Goal: Task Accomplishment & Management: Use online tool/utility

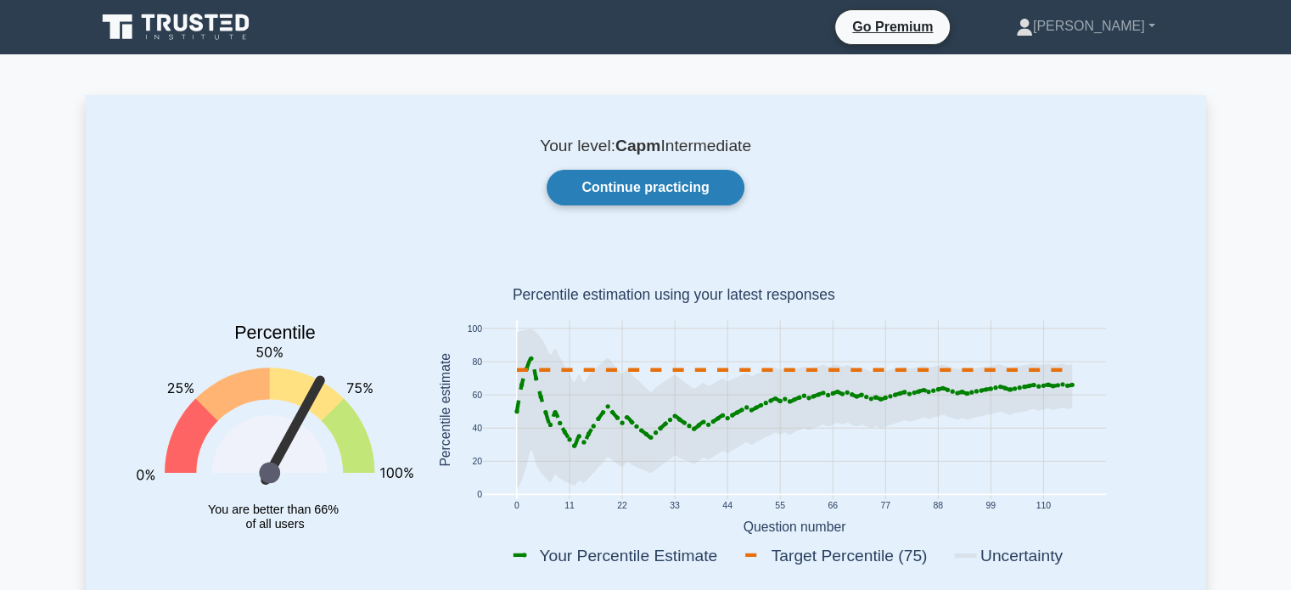
click at [697, 196] on link "Continue practicing" at bounding box center [645, 188] width 197 height 36
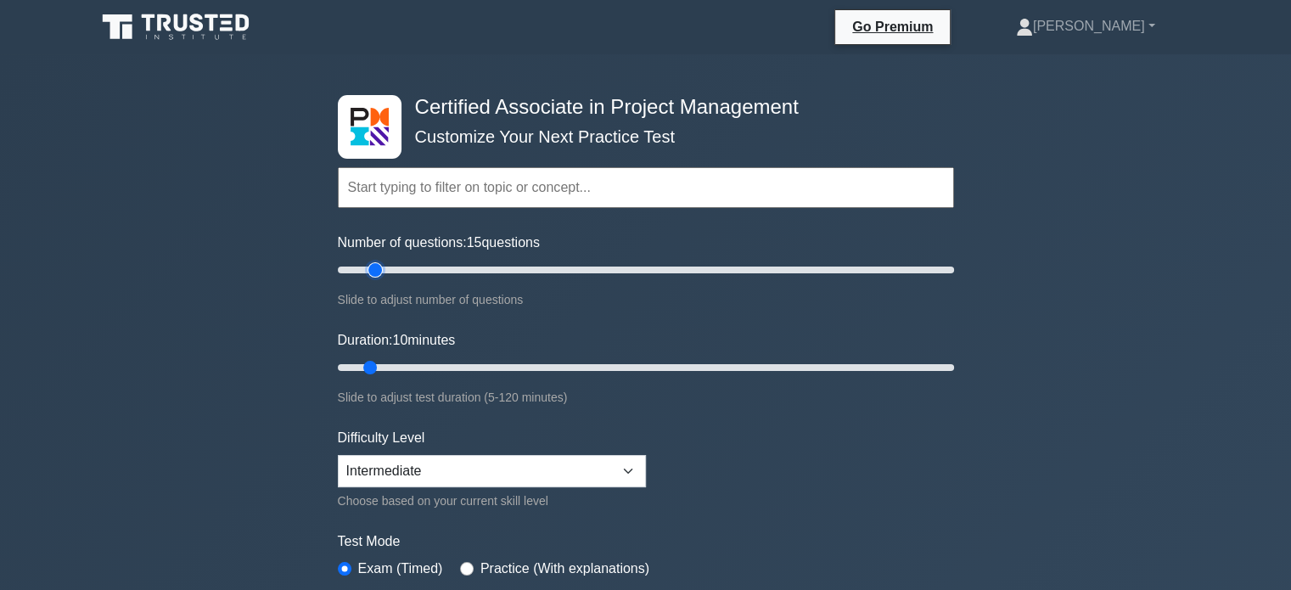
type input "15"
click at [370, 271] on input "Number of questions: 15 questions" at bounding box center [646, 270] width 616 height 20
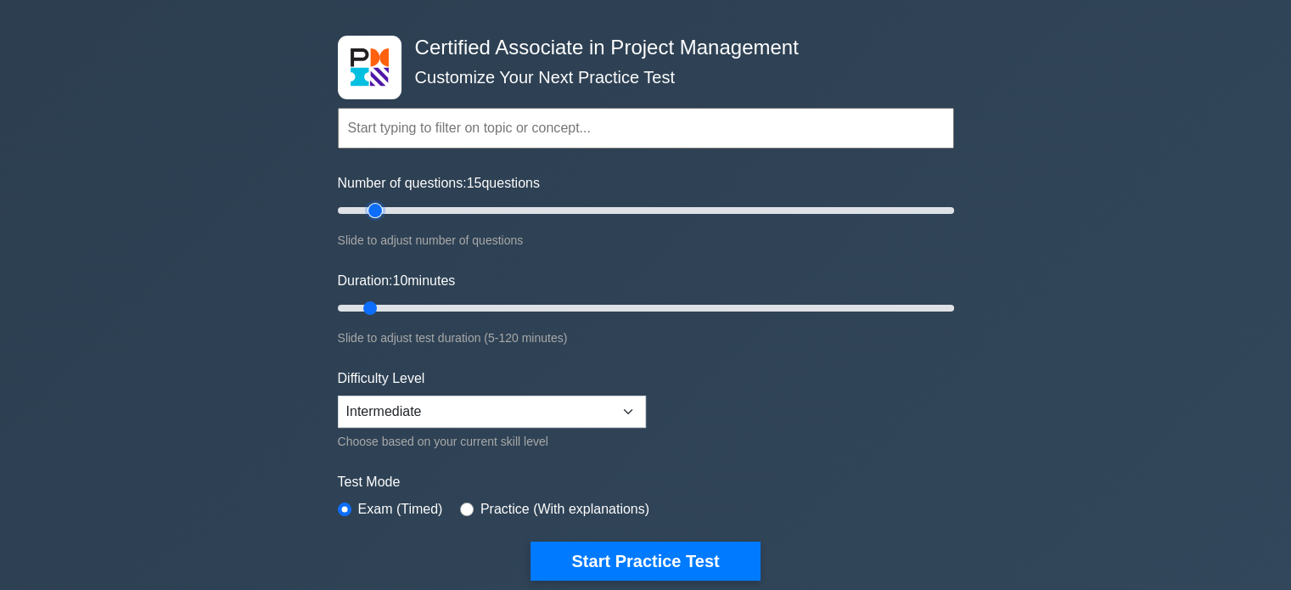
scroll to position [85, 0]
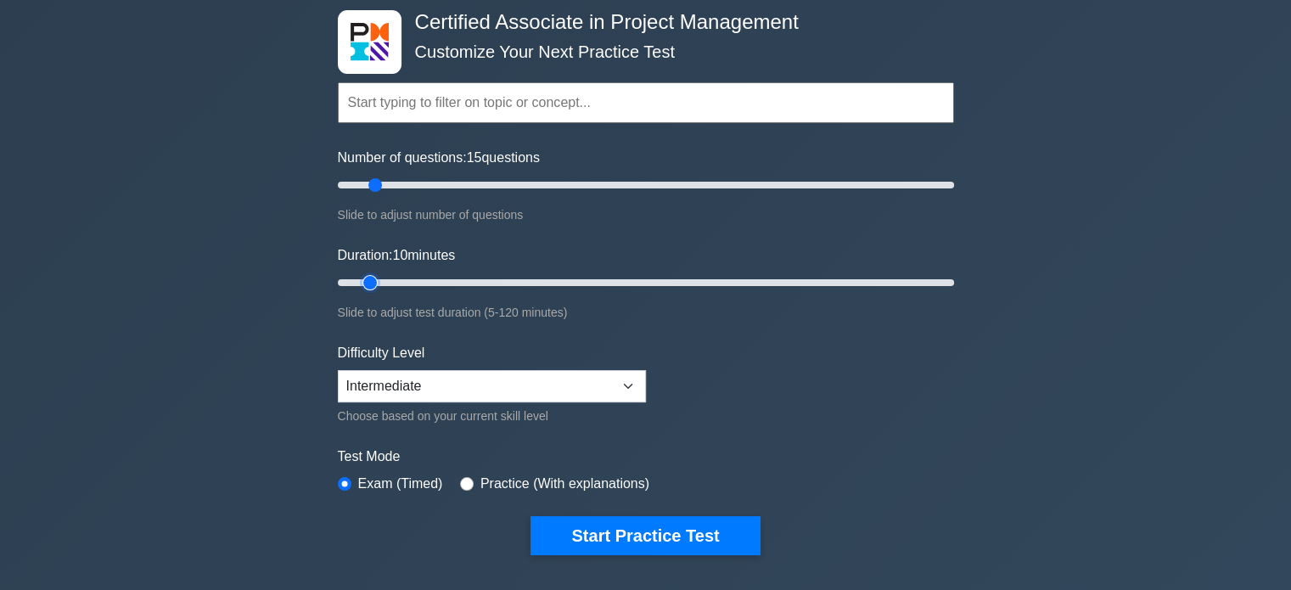
click at [377, 281] on input "Duration: 10 minutes" at bounding box center [646, 282] width 616 height 20
type input "15"
click at [384, 281] on input "Duration: 10 minutes" at bounding box center [646, 282] width 616 height 20
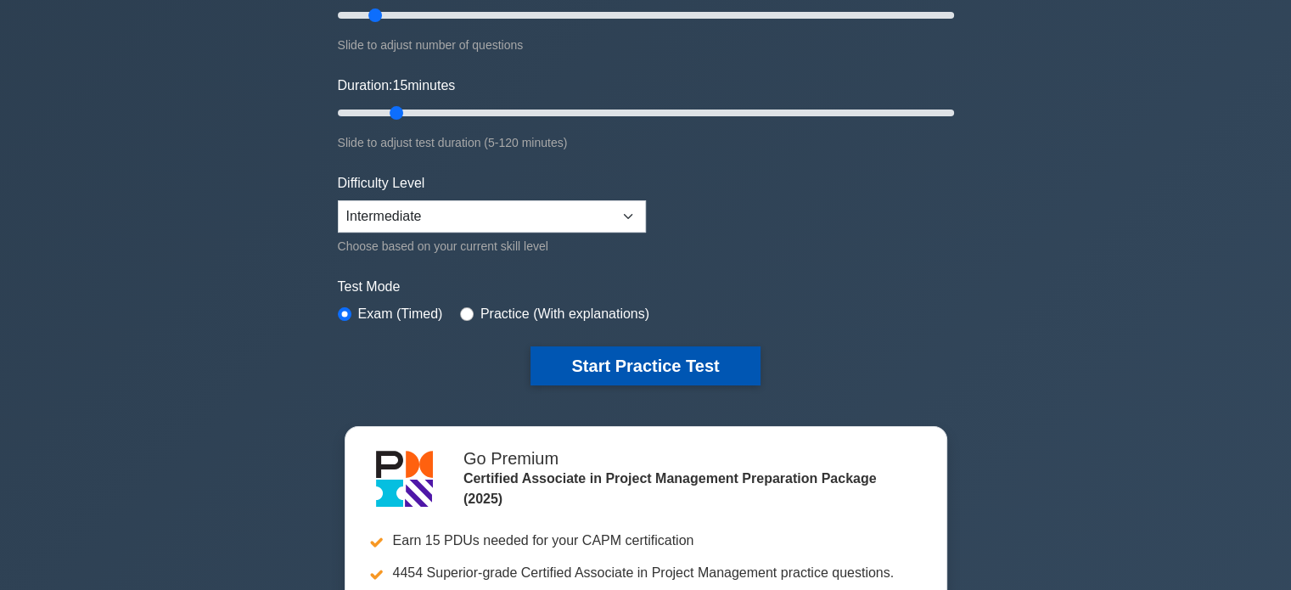
click at [601, 373] on button "Start Practice Test" at bounding box center [644, 365] width 229 height 39
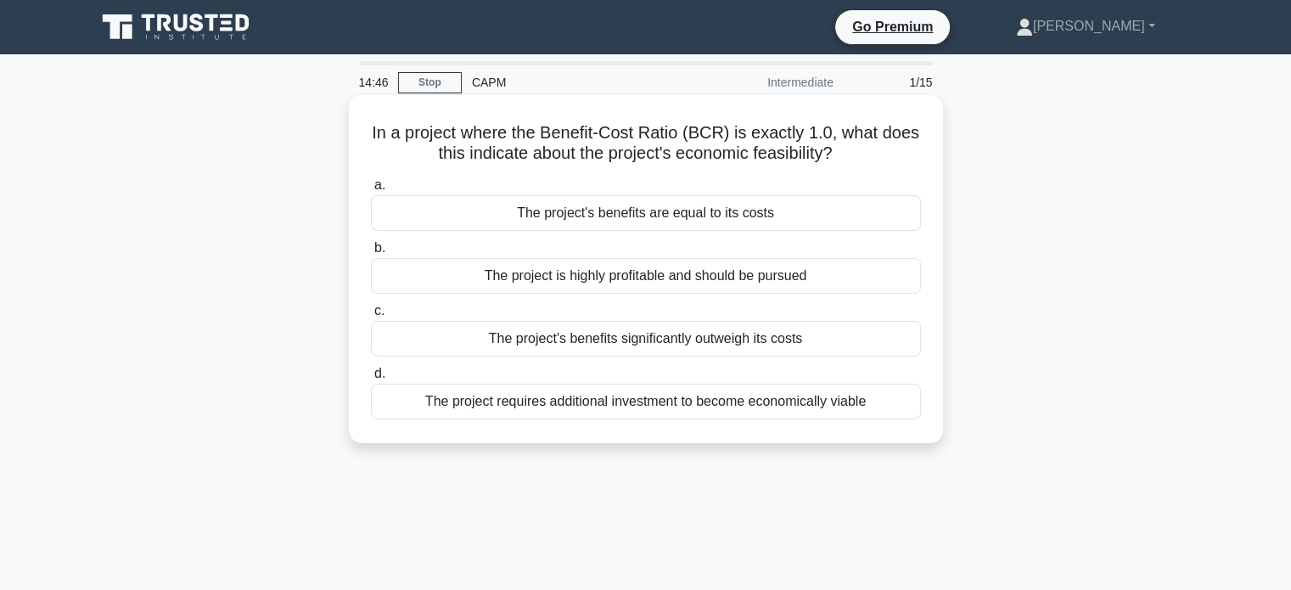
click at [464, 216] on div "The project's benefits are equal to its costs" at bounding box center [646, 213] width 550 height 36
click at [371, 191] on input "a. The project's benefits are equal to its costs" at bounding box center [371, 185] width 0 height 11
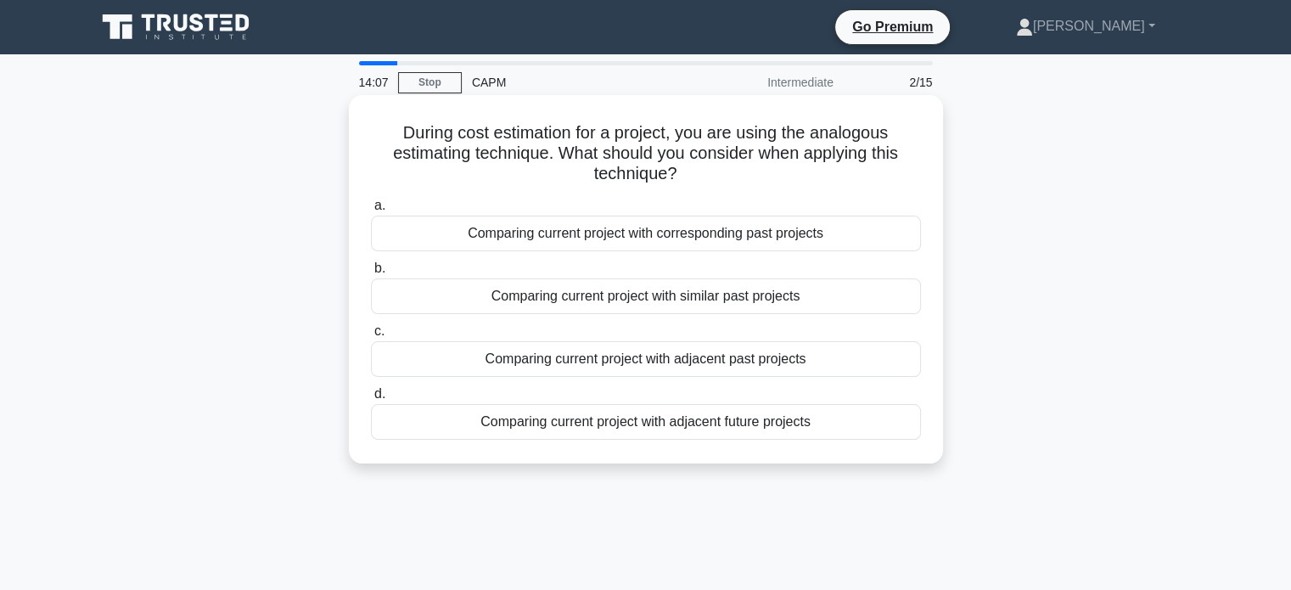
click at [516, 298] on div "Comparing current project with similar past projects" at bounding box center [646, 296] width 550 height 36
click at [371, 274] on input "b. Comparing current project with similar past projects" at bounding box center [371, 268] width 0 height 11
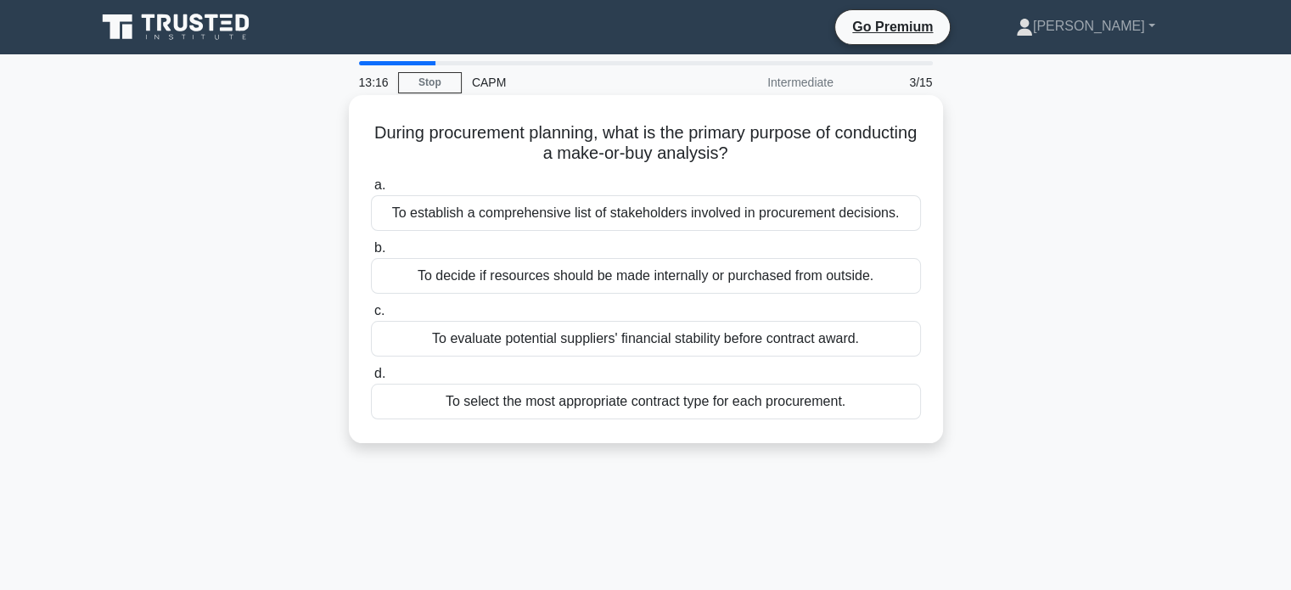
click at [499, 325] on div "To evaluate potential suppliers' financial stability before contract award." at bounding box center [646, 339] width 550 height 36
click at [371, 317] on input "c. To evaluate potential suppliers' financial stability before contract award." at bounding box center [371, 311] width 0 height 11
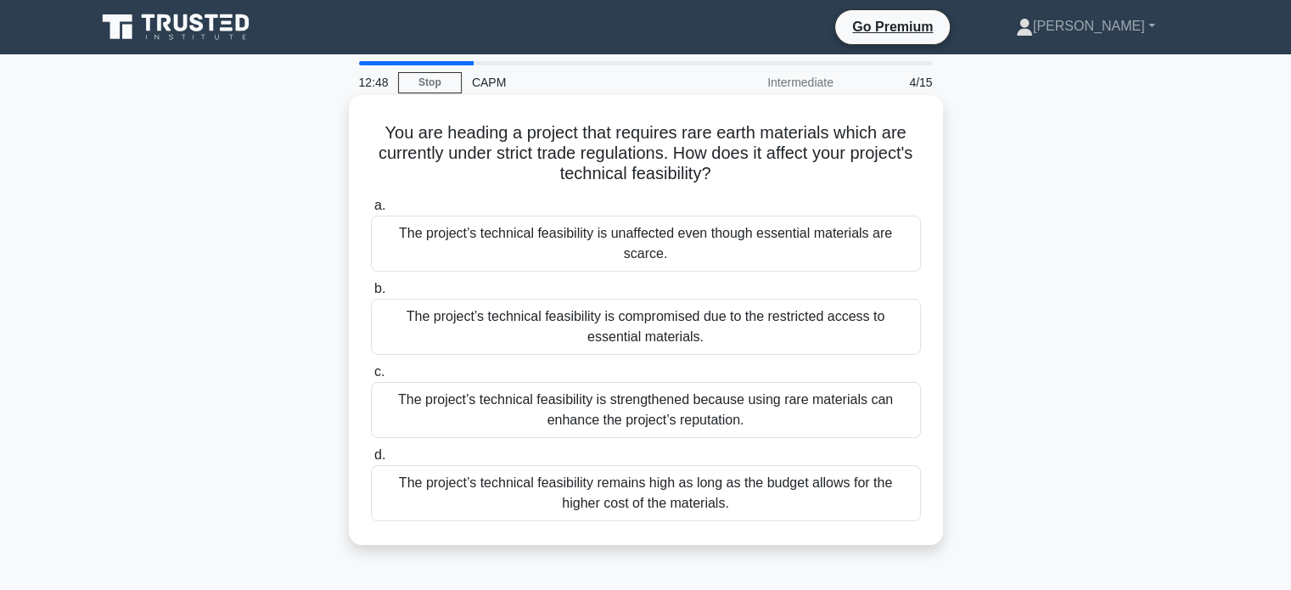
click at [455, 323] on div "The project’s technical feasibility is compromised due to the restricted access…" at bounding box center [646, 327] width 550 height 56
click at [371, 294] on input "b. The project’s technical feasibility is compromised due to the restricted acc…" at bounding box center [371, 288] width 0 height 11
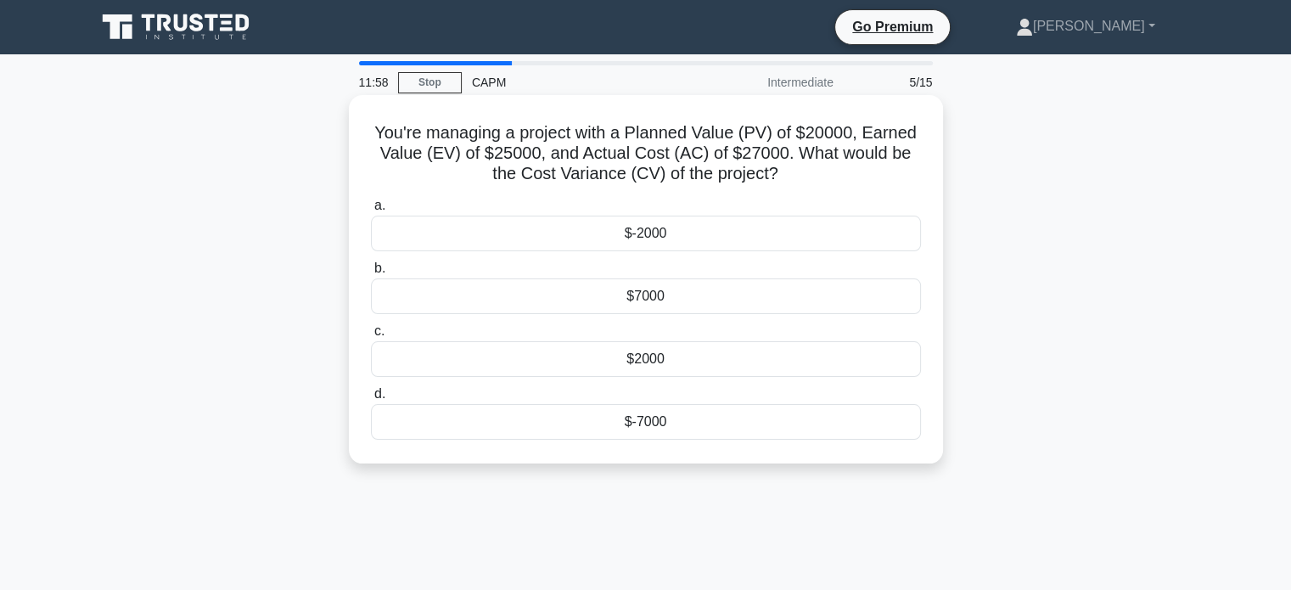
click at [623, 236] on div "$-2000" at bounding box center [646, 234] width 550 height 36
click at [371, 211] on input "a. $-2000" at bounding box center [371, 205] width 0 height 11
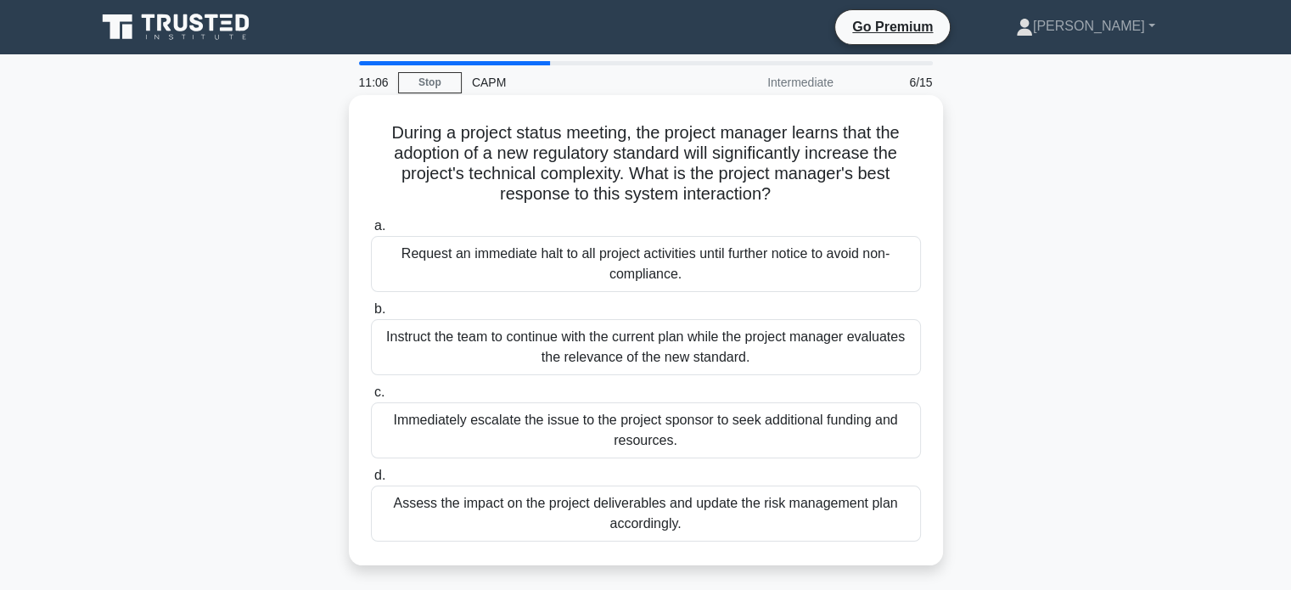
click at [489, 519] on div "Assess the impact on the project deliverables and update the risk management pl…" at bounding box center [646, 513] width 550 height 56
click at [371, 481] on input "d. Assess the impact on the project deliverables and update the risk management…" at bounding box center [371, 475] width 0 height 11
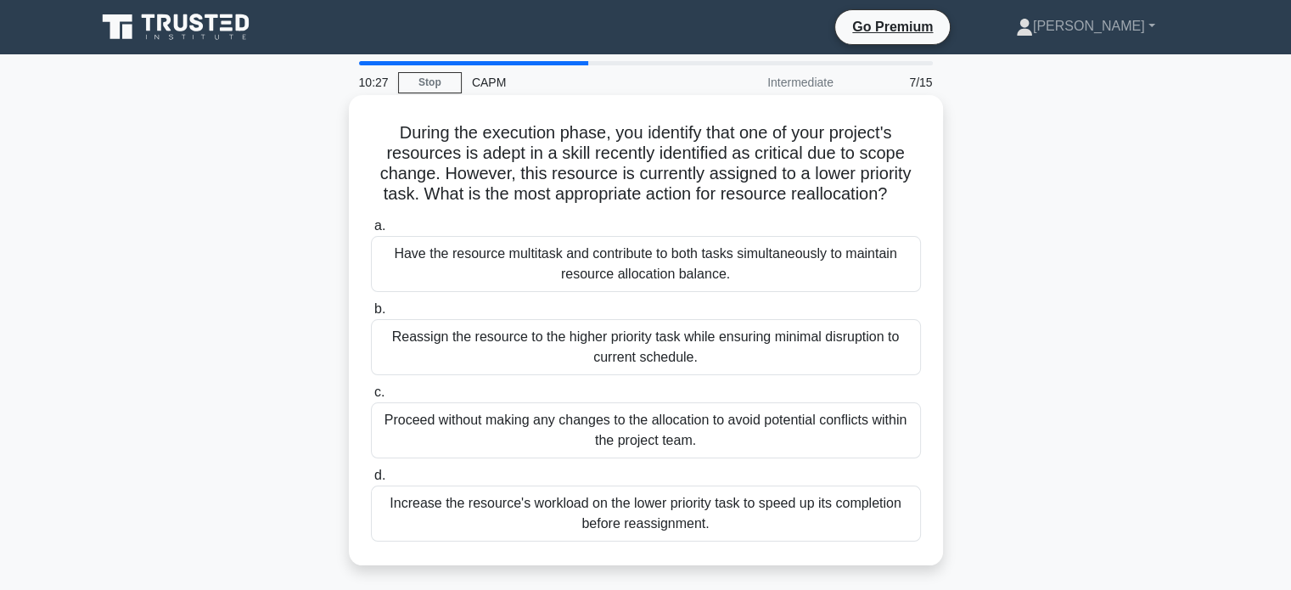
click at [450, 332] on div "Reassign the resource to the higher priority task while ensuring minimal disrup…" at bounding box center [646, 347] width 550 height 56
click at [371, 315] on input "b. Reassign the resource to the higher priority task while ensuring minimal dis…" at bounding box center [371, 309] width 0 height 11
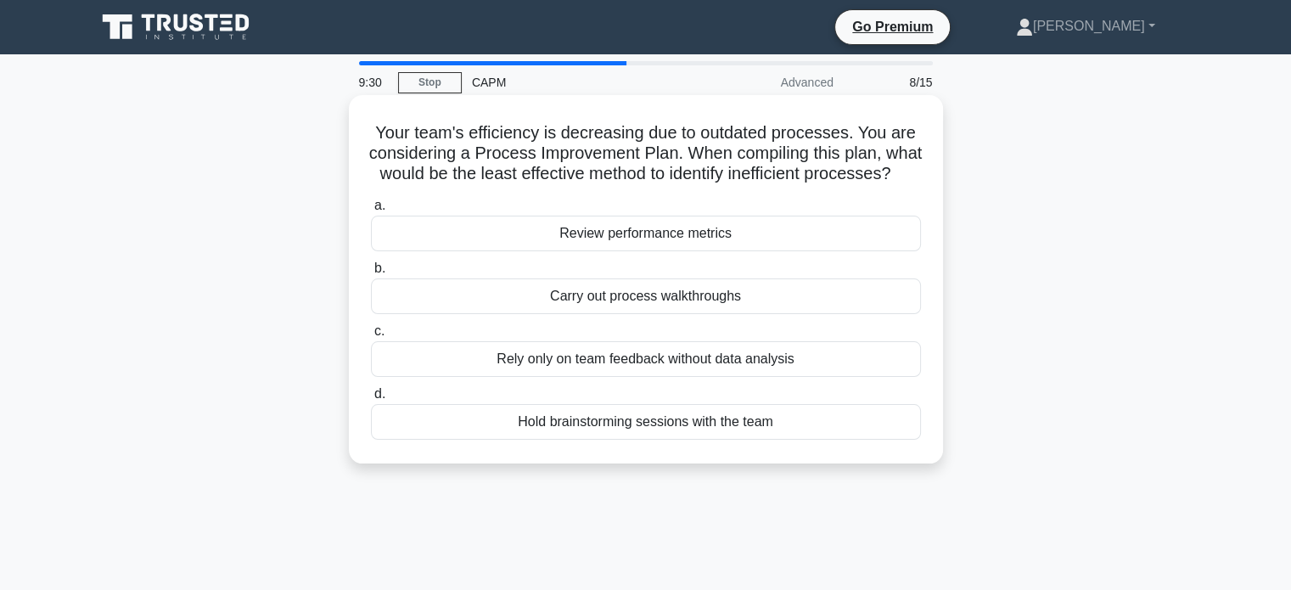
click at [524, 377] on div "Rely only on team feedback without data analysis" at bounding box center [646, 359] width 550 height 36
click at [371, 337] on input "c. Rely only on team feedback without data analysis" at bounding box center [371, 331] width 0 height 11
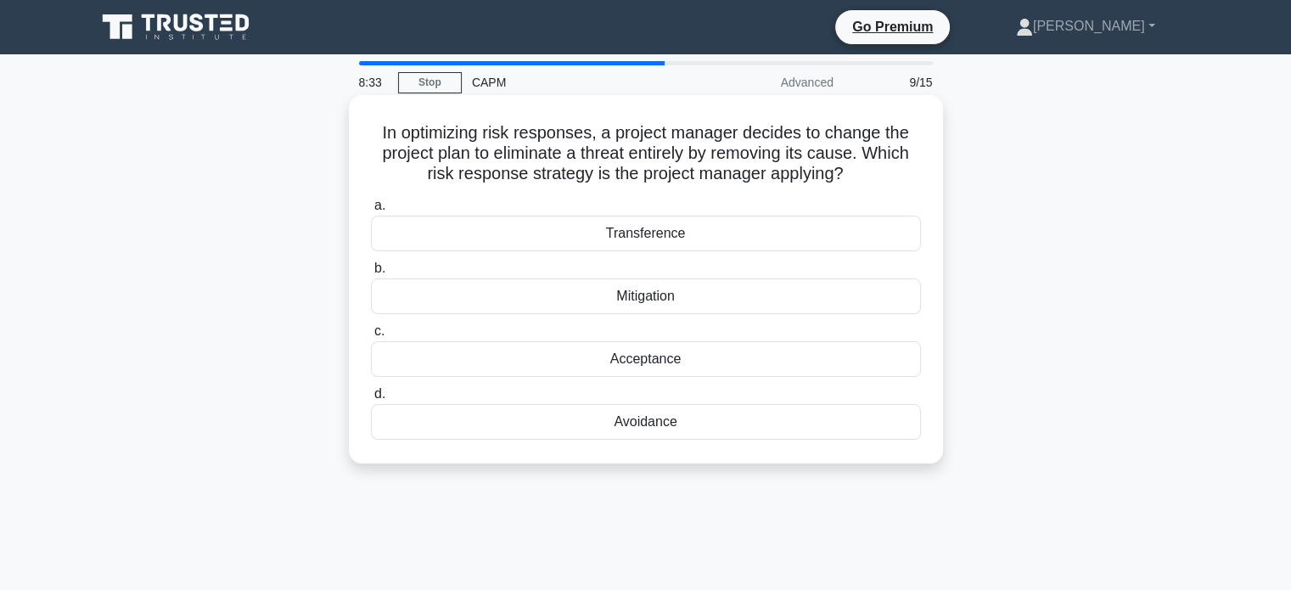
click at [676, 296] on div "Mitigation" at bounding box center [646, 296] width 550 height 36
click at [371, 274] on input "b. Mitigation" at bounding box center [371, 268] width 0 height 11
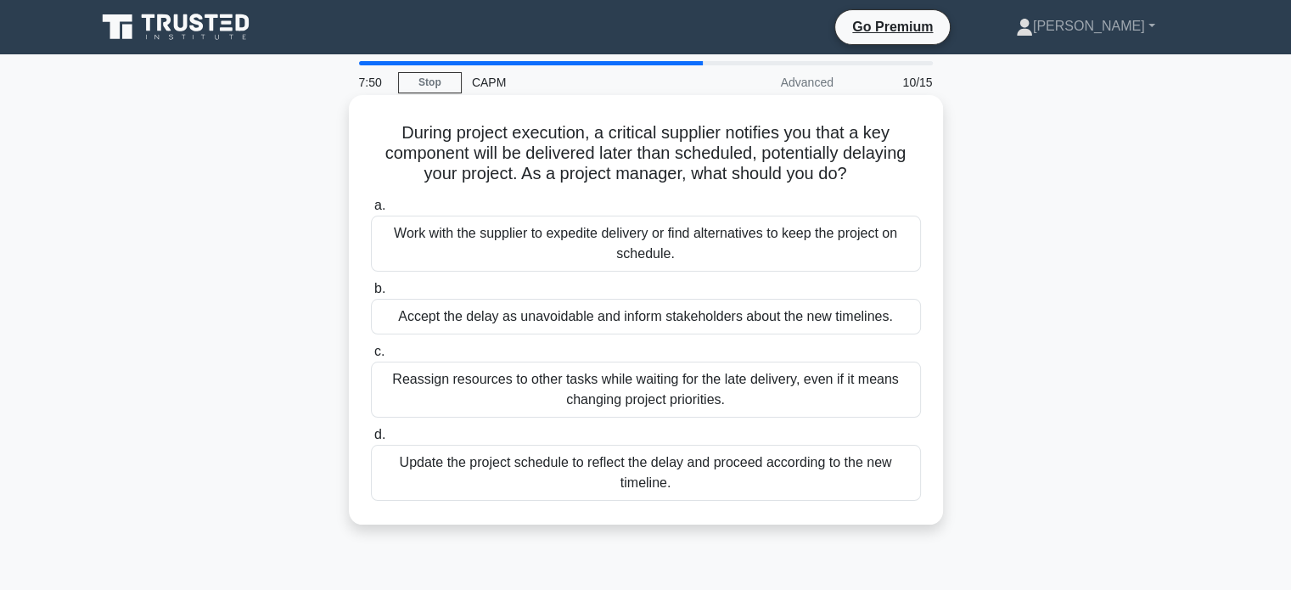
click at [461, 257] on div "Work with the supplier to expedite delivery or find alternatives to keep the pr…" at bounding box center [646, 244] width 550 height 56
click at [371, 211] on input "a. Work with the supplier to expedite delivery or find alternatives to keep the…" at bounding box center [371, 205] width 0 height 11
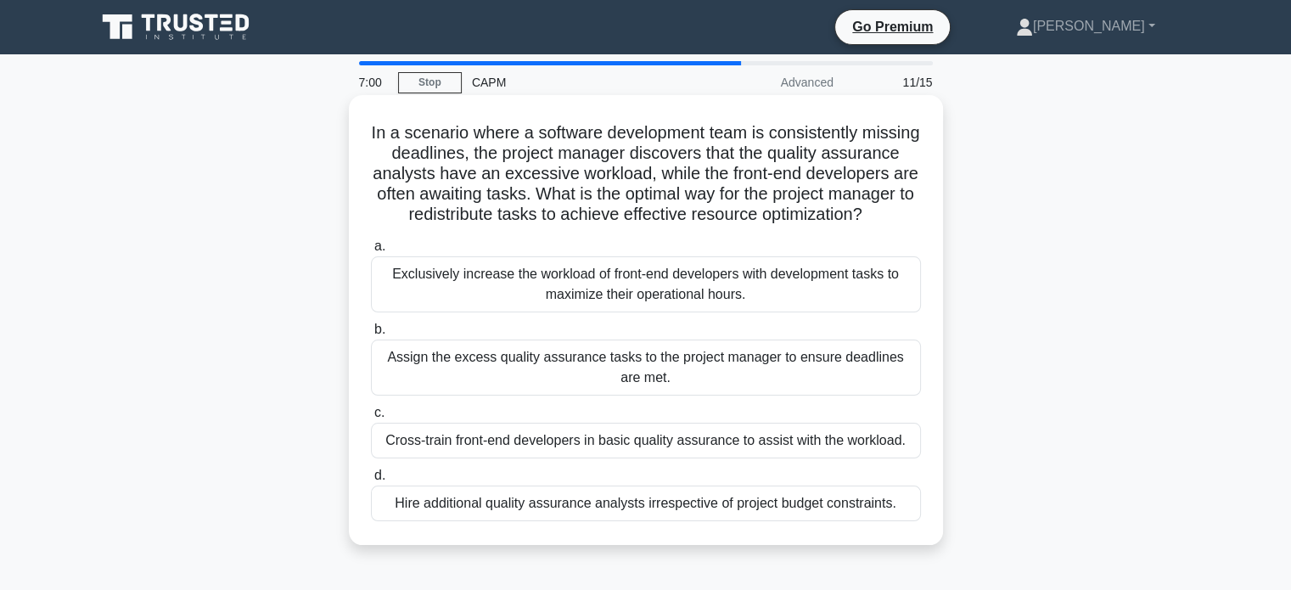
click at [557, 521] on div "Hire additional quality assurance analysts irrespective of project budget const…" at bounding box center [646, 503] width 550 height 36
click at [371, 481] on input "d. Hire additional quality assurance analysts irrespective of project budget co…" at bounding box center [371, 475] width 0 height 11
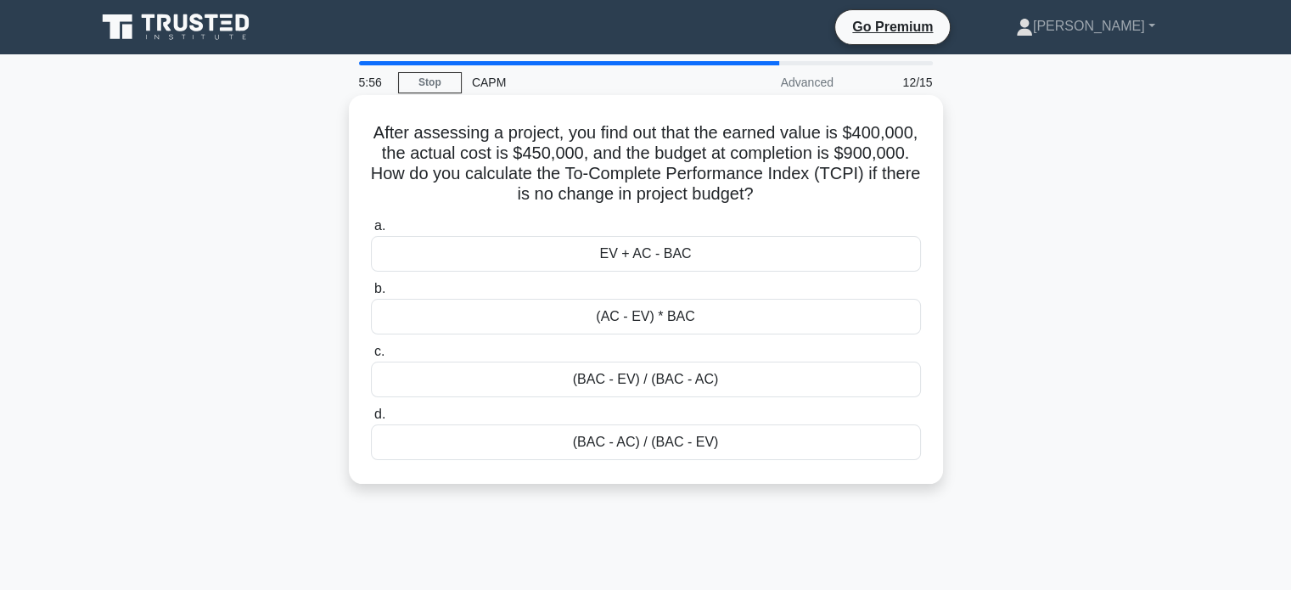
click at [600, 393] on div "(BAC - EV) / (BAC - AC)" at bounding box center [646, 380] width 550 height 36
click at [371, 357] on input "c. (BAC - EV) / (BAC - AC)" at bounding box center [371, 351] width 0 height 11
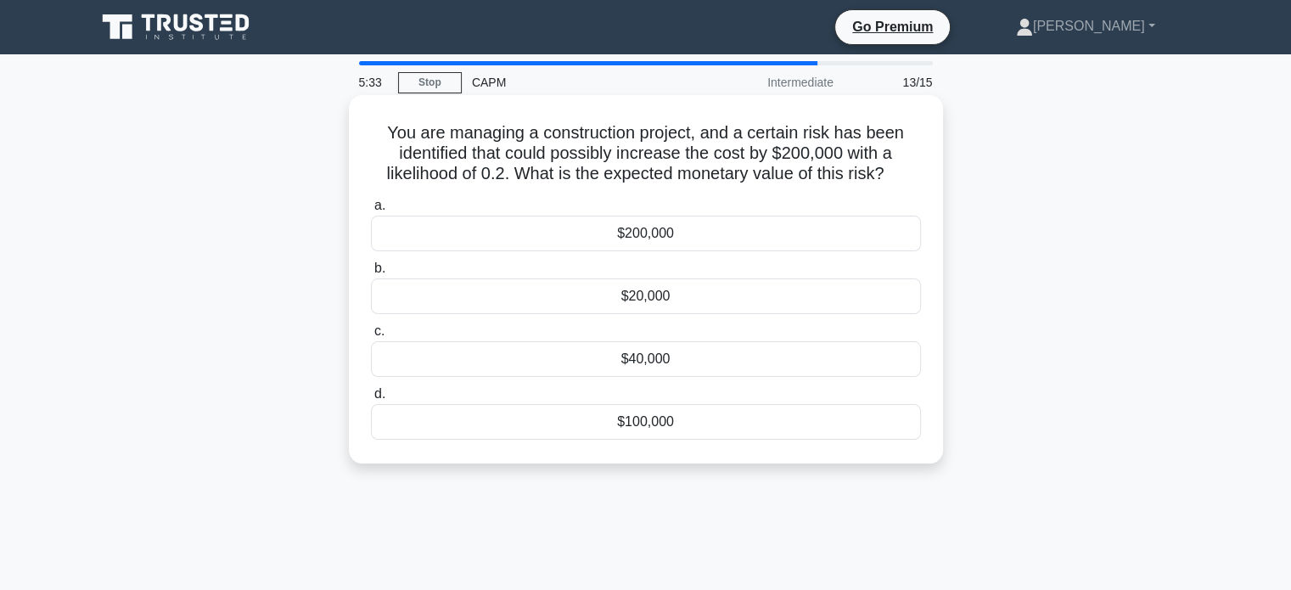
click at [568, 358] on div "$40,000" at bounding box center [646, 359] width 550 height 36
click at [371, 337] on input "c. $40,000" at bounding box center [371, 331] width 0 height 11
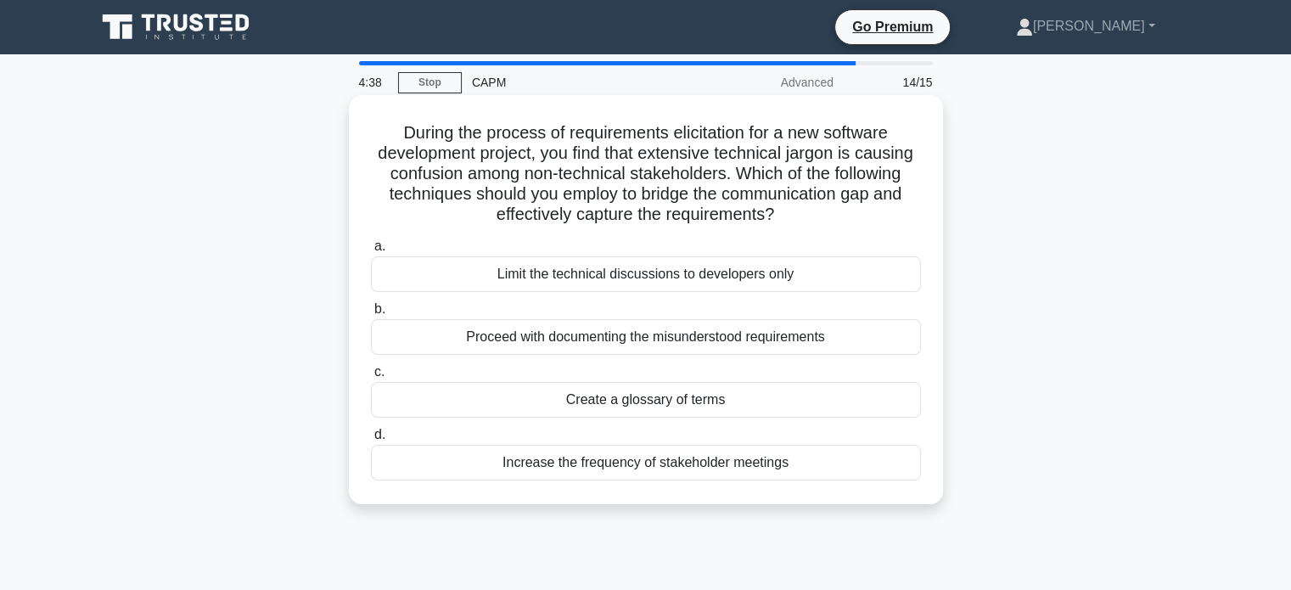
click at [638, 402] on div "Create a glossary of terms" at bounding box center [646, 400] width 550 height 36
click at [371, 378] on input "c. Create a glossary of terms" at bounding box center [371, 372] width 0 height 11
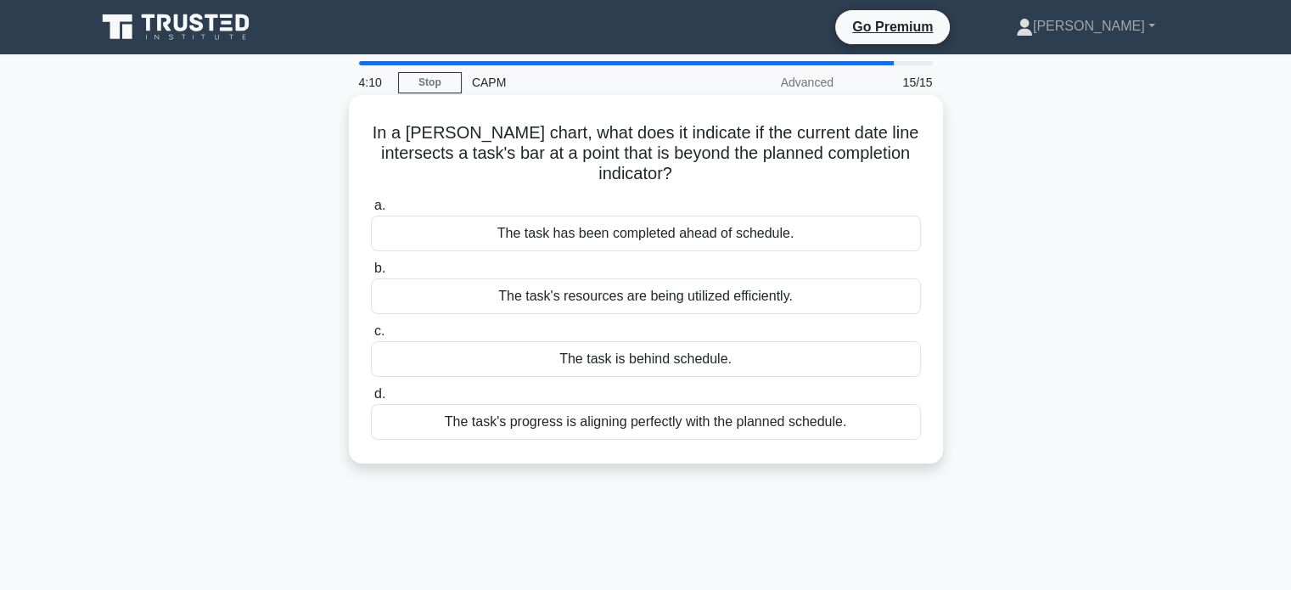
click at [520, 414] on div "The task's progress is aligning perfectly with the planned schedule." at bounding box center [646, 422] width 550 height 36
click at [371, 400] on input "d. The task's progress is aligning perfectly with the planned schedule." at bounding box center [371, 394] width 0 height 11
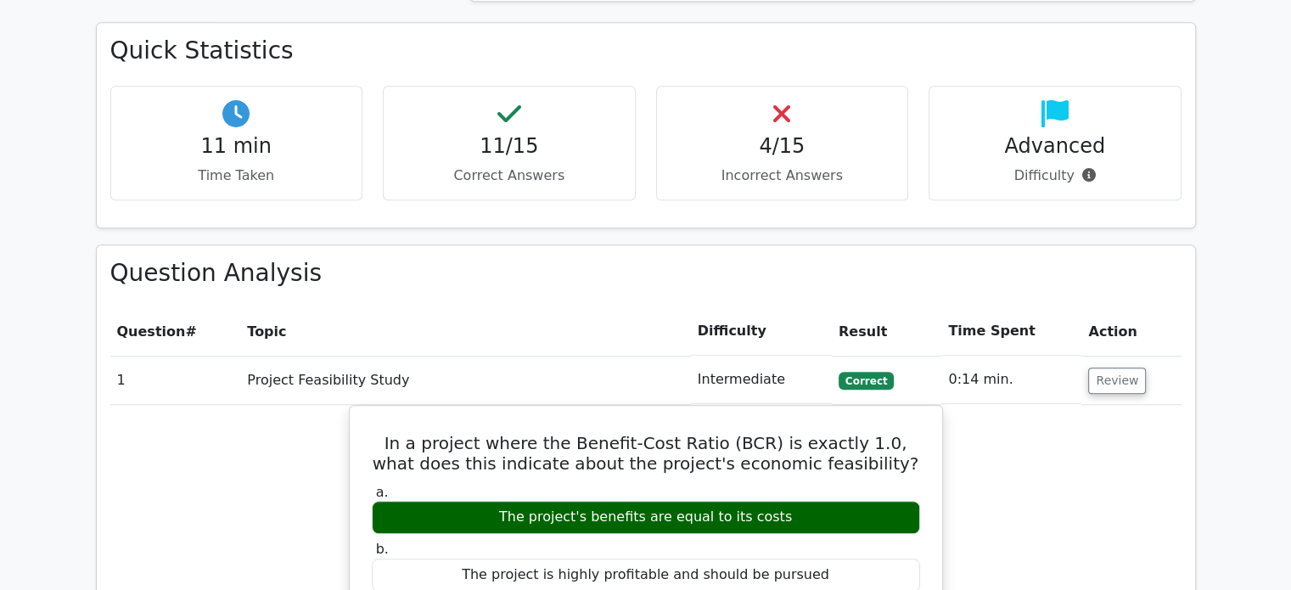
scroll to position [1419, 0]
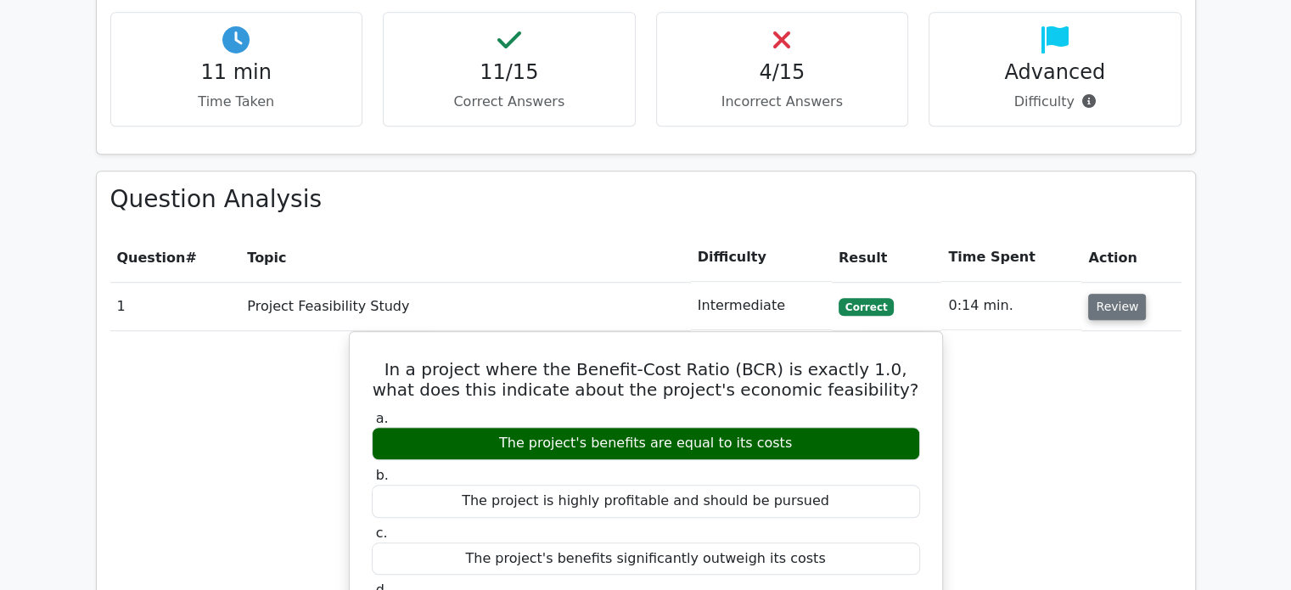
click at [1104, 294] on button "Review" at bounding box center [1117, 307] width 58 height 26
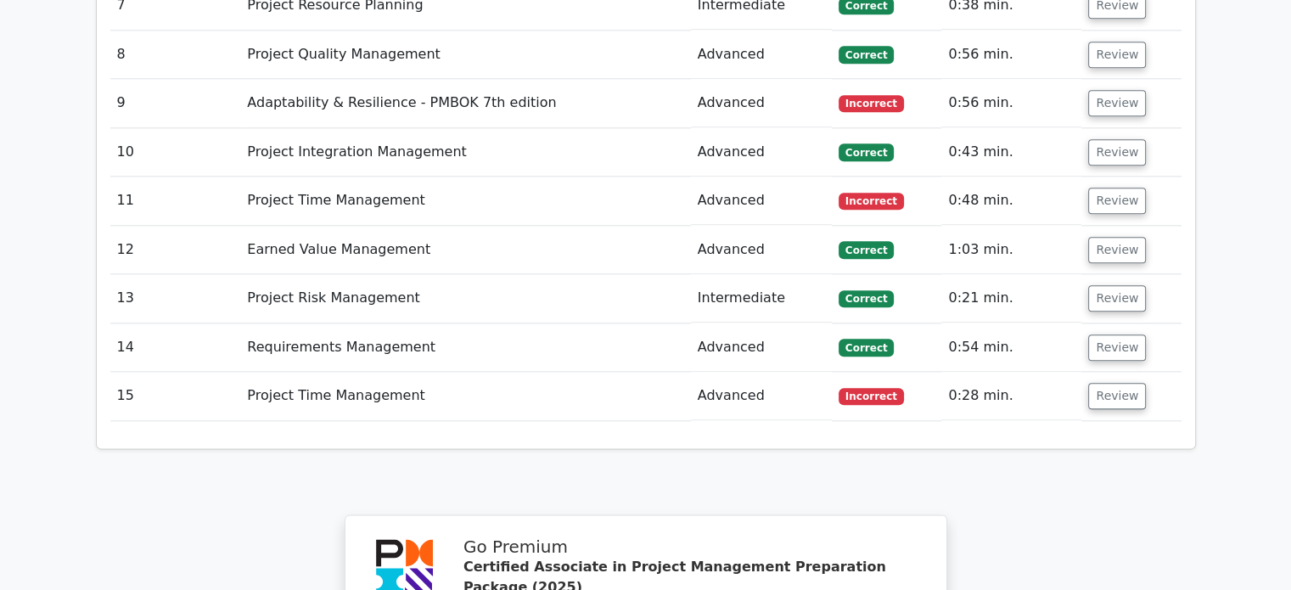
scroll to position [2013, 0]
click at [1113, 382] on button "Review" at bounding box center [1117, 395] width 58 height 26
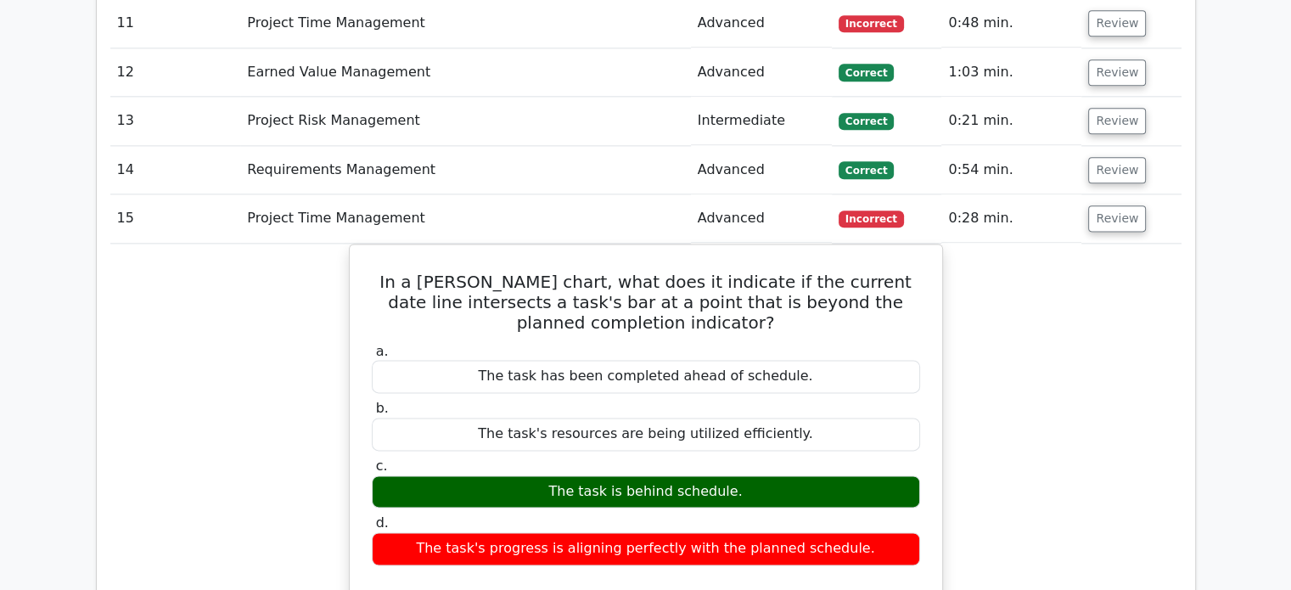
scroll to position [2098, 0]
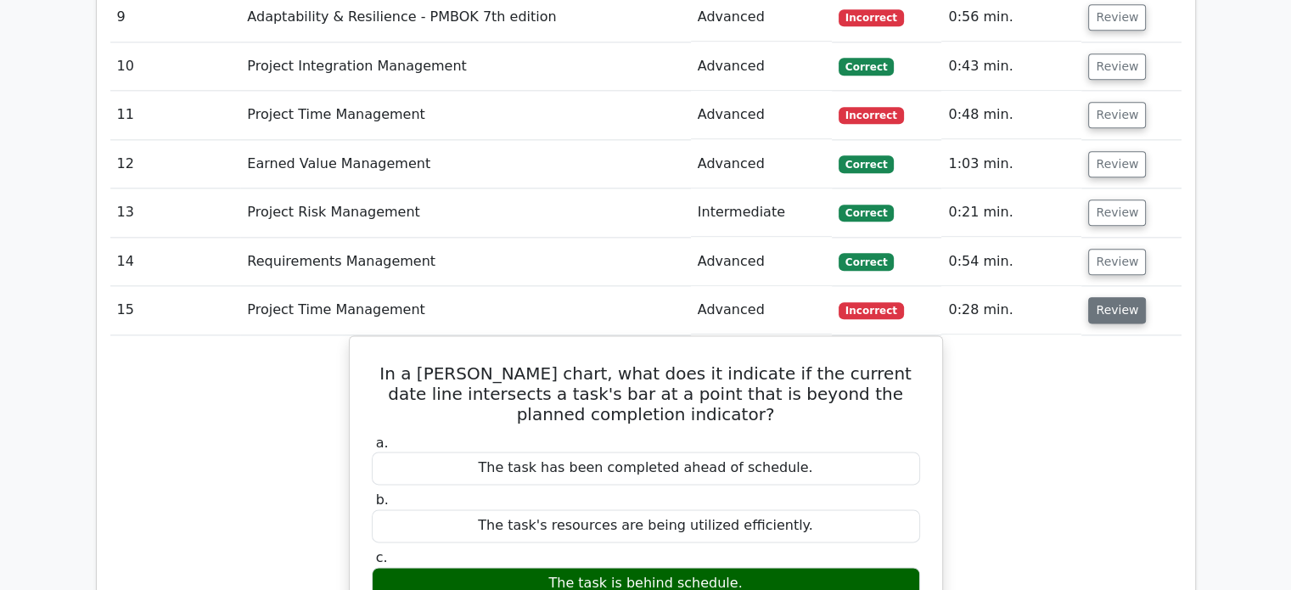
click at [1102, 297] on button "Review" at bounding box center [1117, 310] width 58 height 26
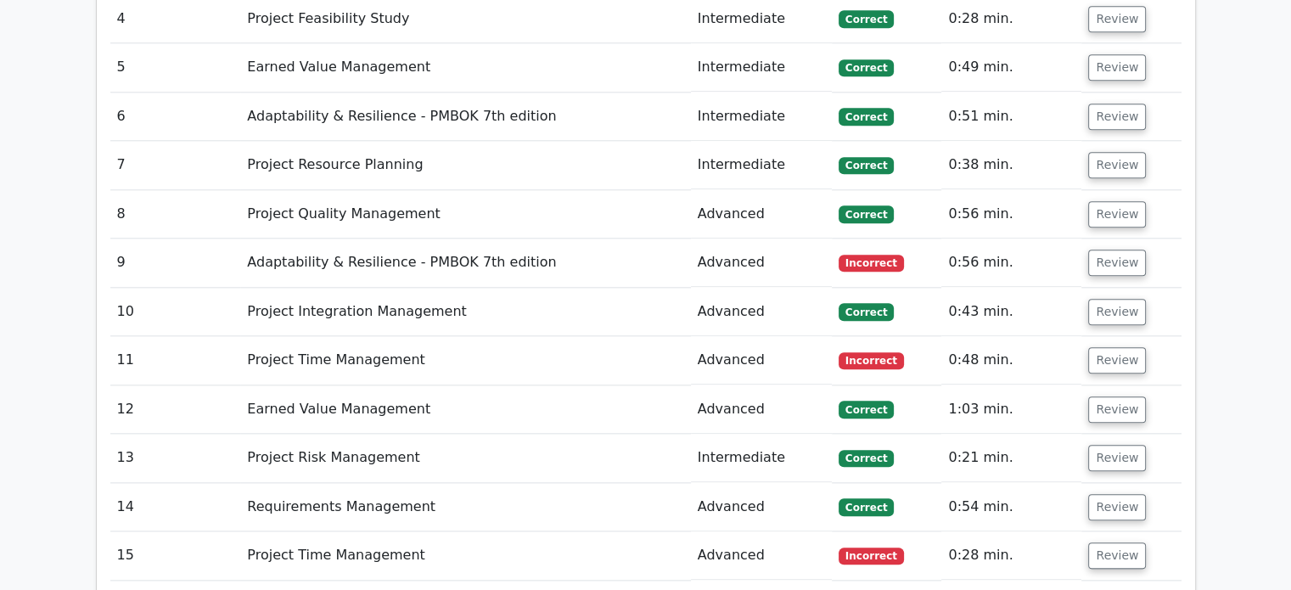
scroll to position [1843, 0]
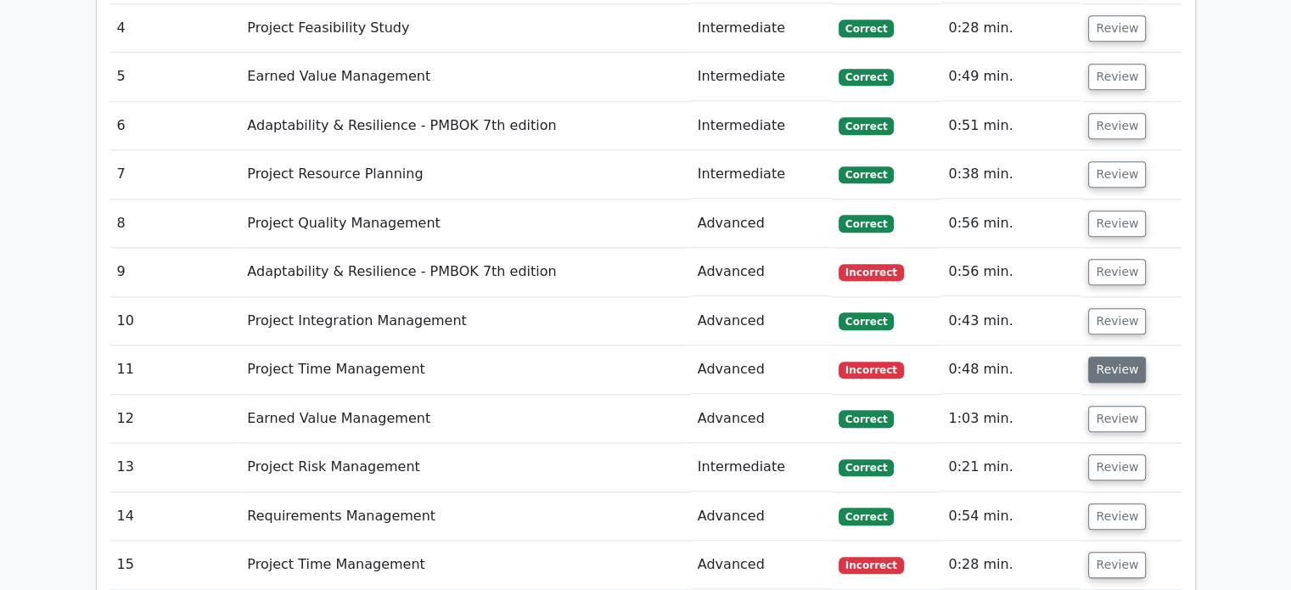
click at [1113, 356] on button "Review" at bounding box center [1117, 369] width 58 height 26
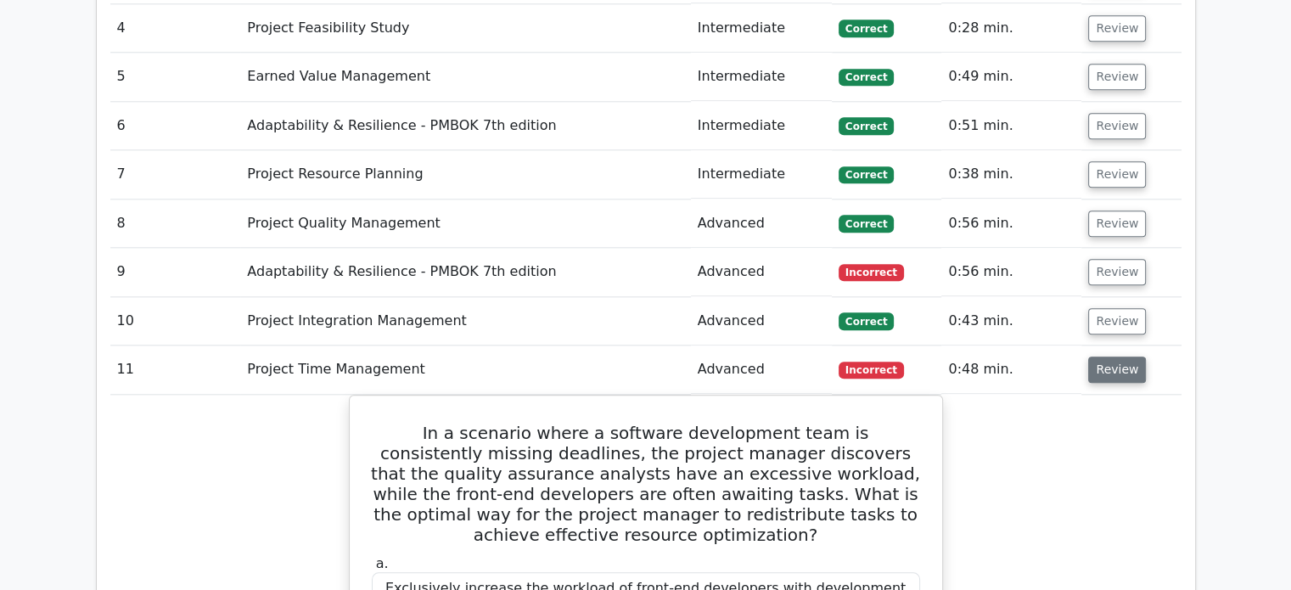
click at [1112, 356] on button "Review" at bounding box center [1117, 369] width 58 height 26
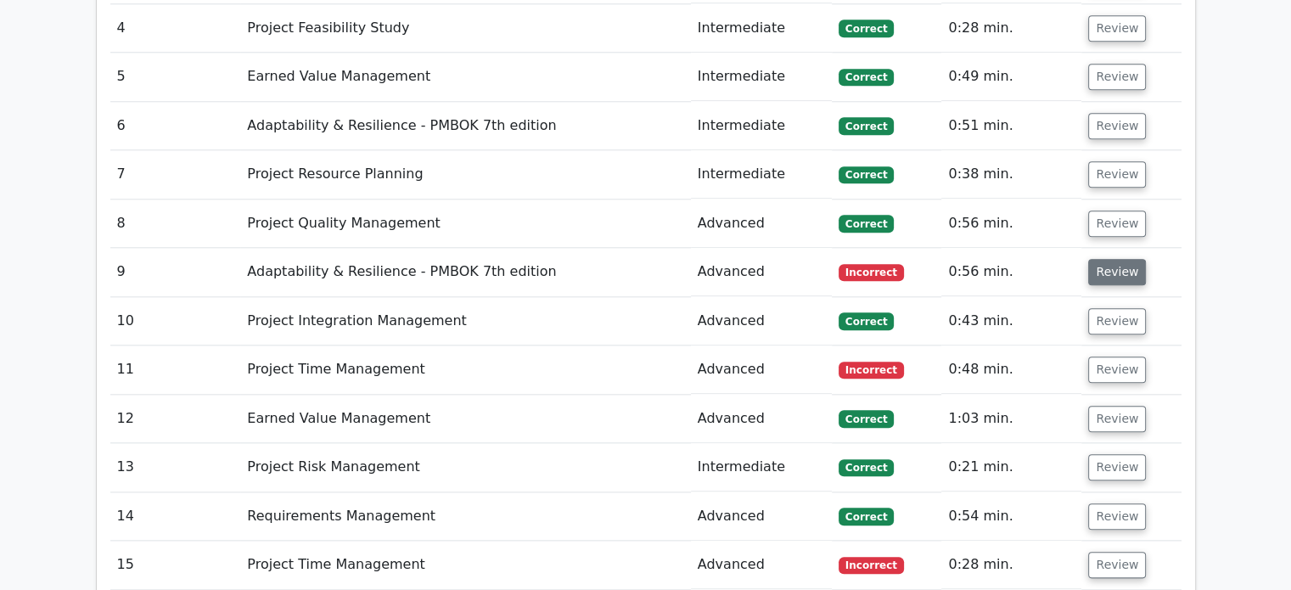
click at [1116, 259] on button "Review" at bounding box center [1117, 272] width 58 height 26
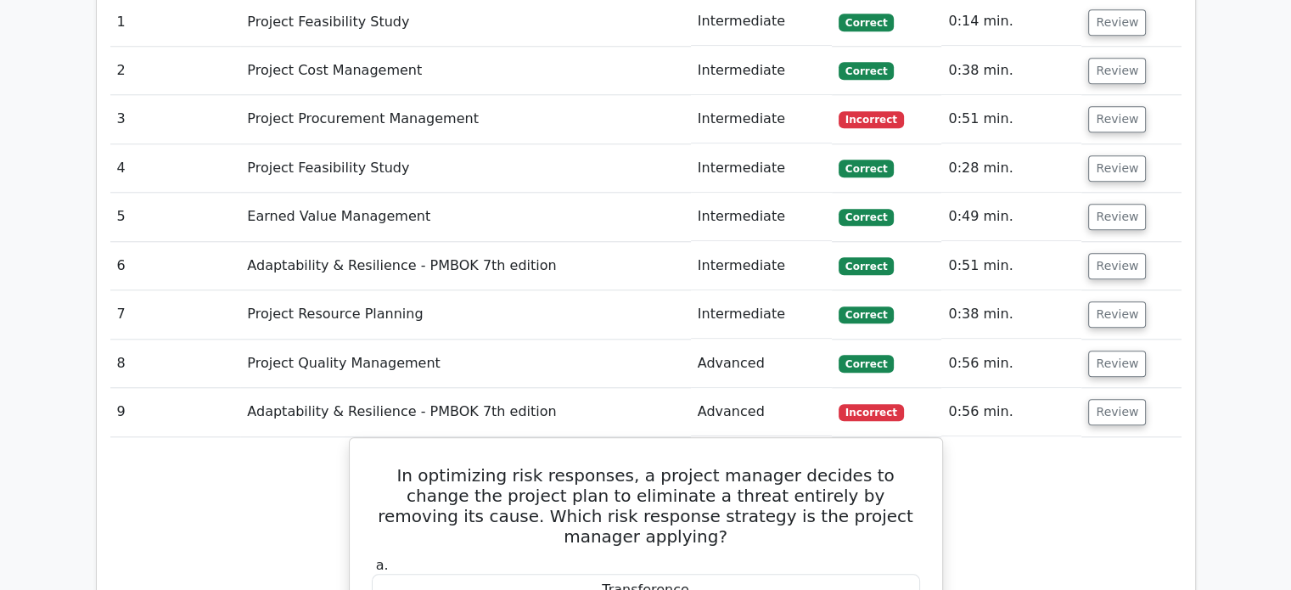
scroll to position [1674, 0]
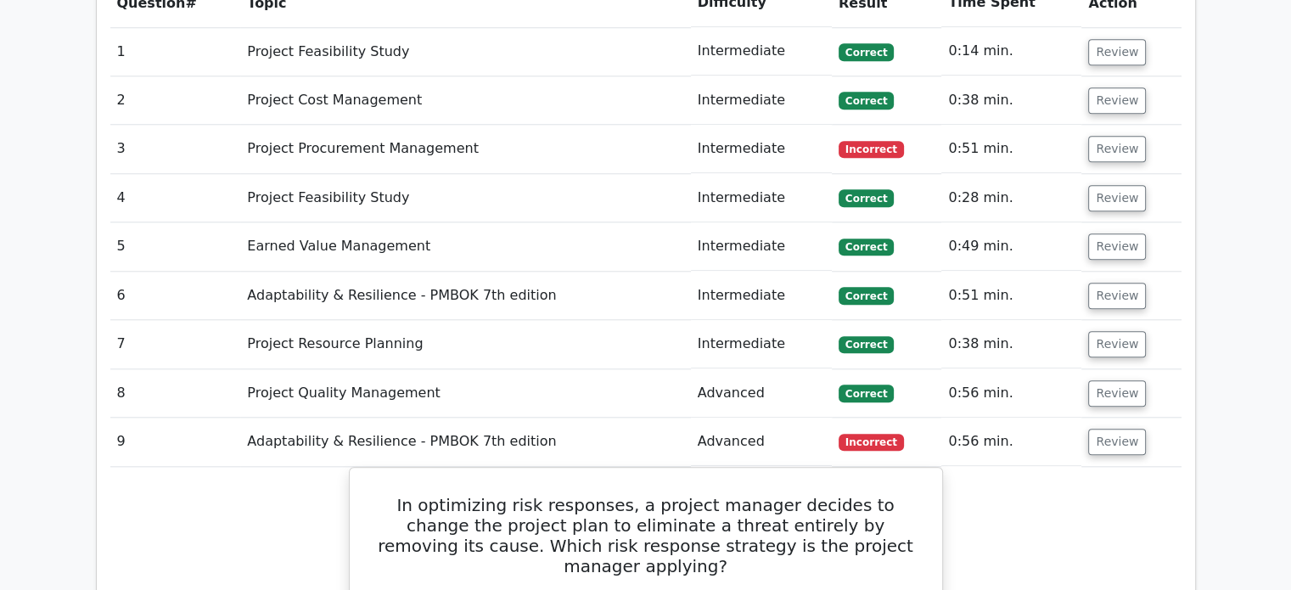
click at [1138, 418] on td "Review" at bounding box center [1130, 442] width 99 height 48
click at [1130, 429] on button "Review" at bounding box center [1117, 442] width 58 height 26
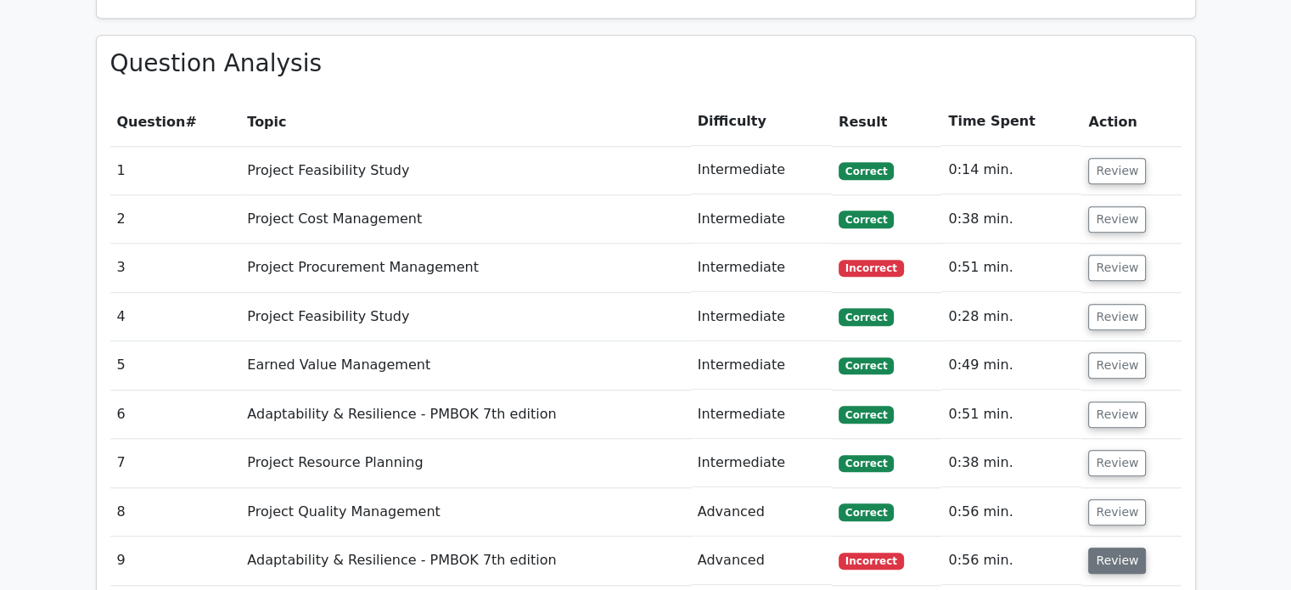
scroll to position [1419, 0]
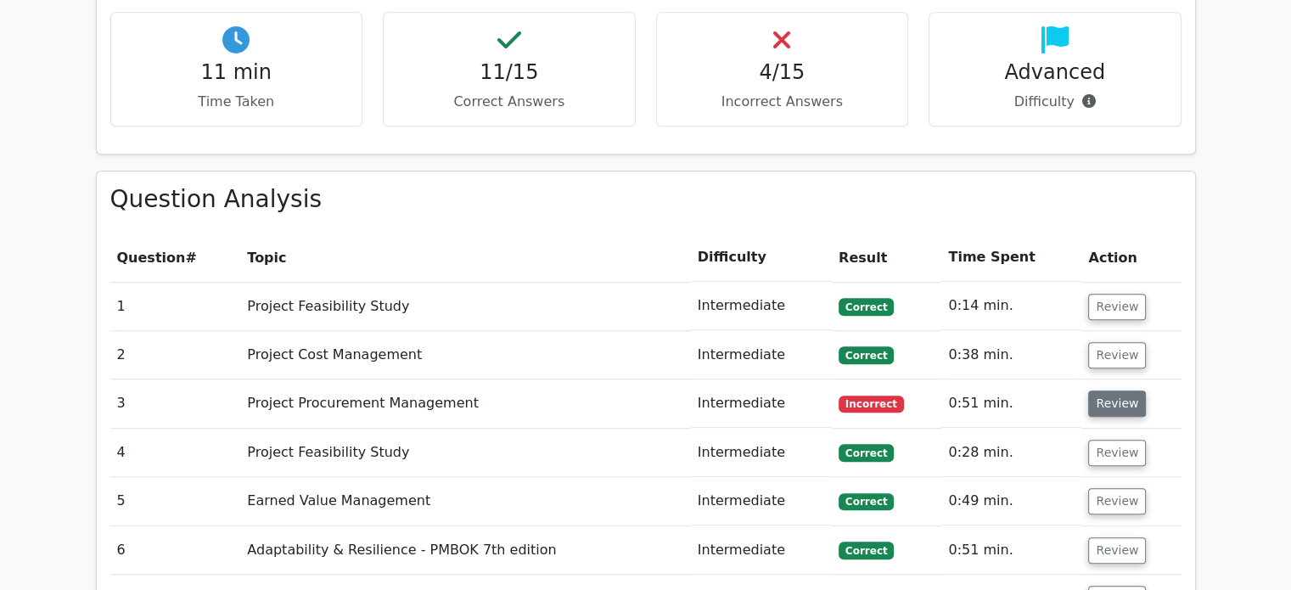
click at [1127, 390] on button "Review" at bounding box center [1117, 403] width 58 height 26
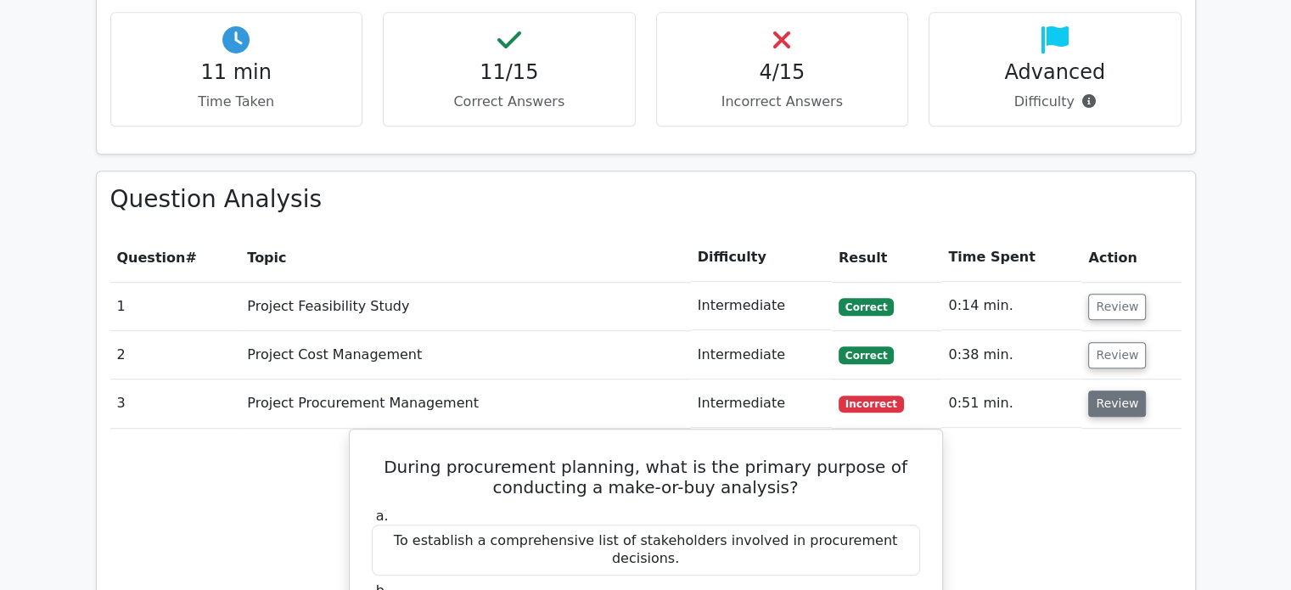
click at [1103, 390] on button "Review" at bounding box center [1117, 403] width 58 height 26
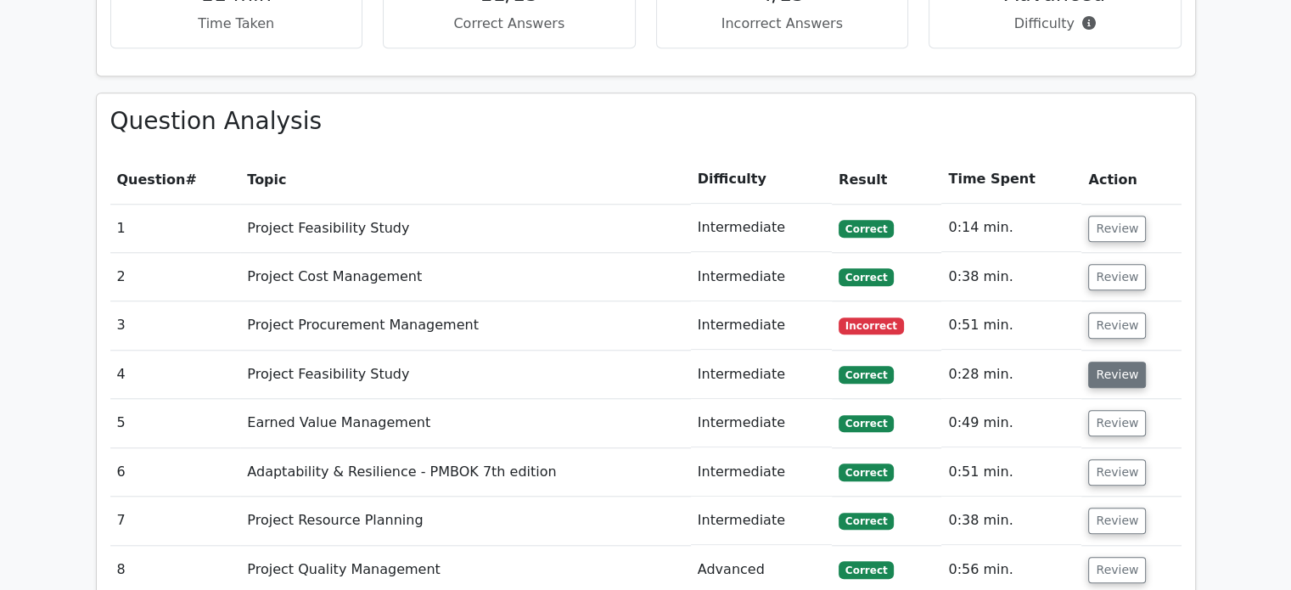
scroll to position [1589, 0]
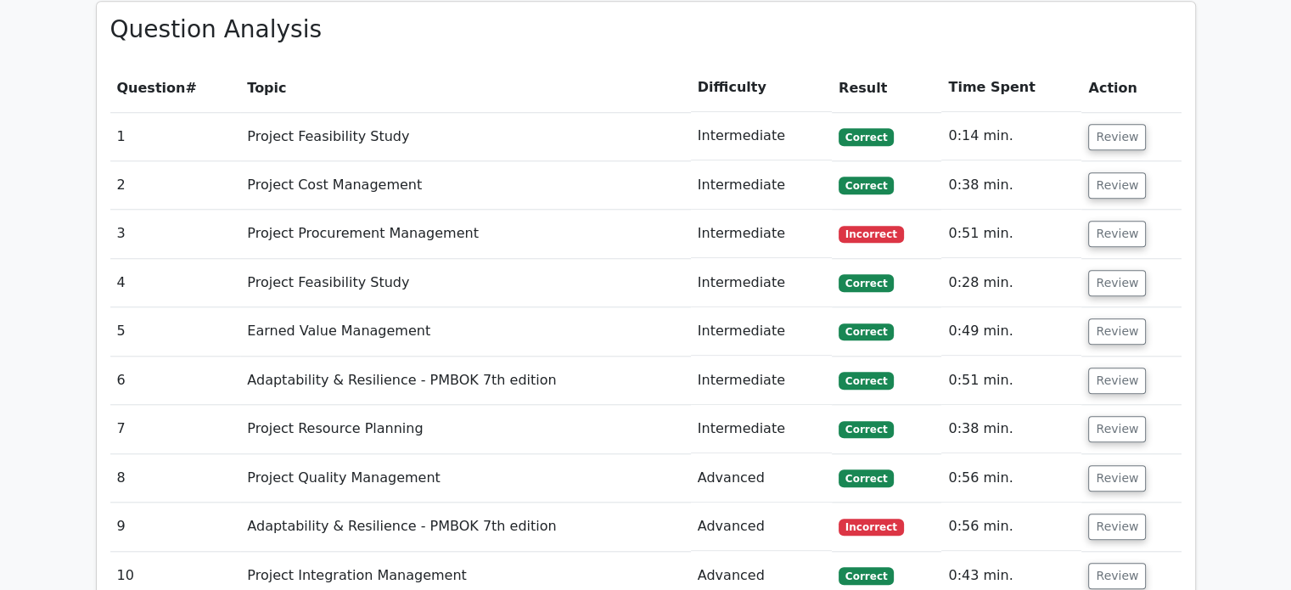
click at [1147, 356] on td "Review" at bounding box center [1130, 380] width 99 height 48
click at [1129, 367] on button "Review" at bounding box center [1117, 380] width 58 height 26
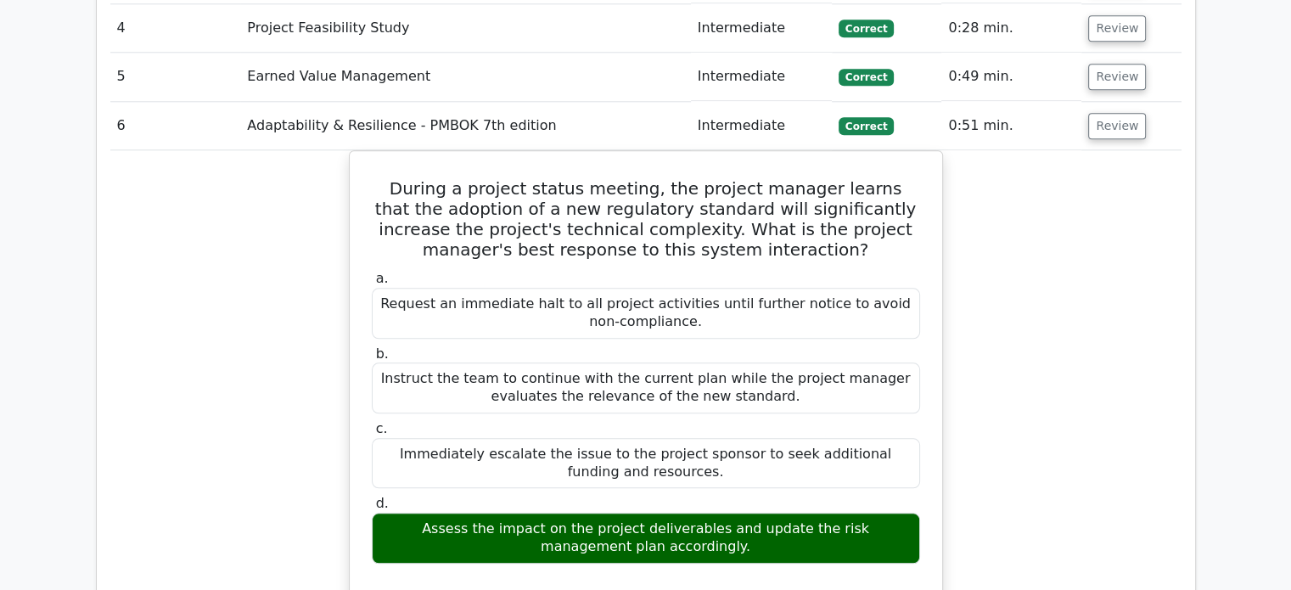
scroll to position [1674, 0]
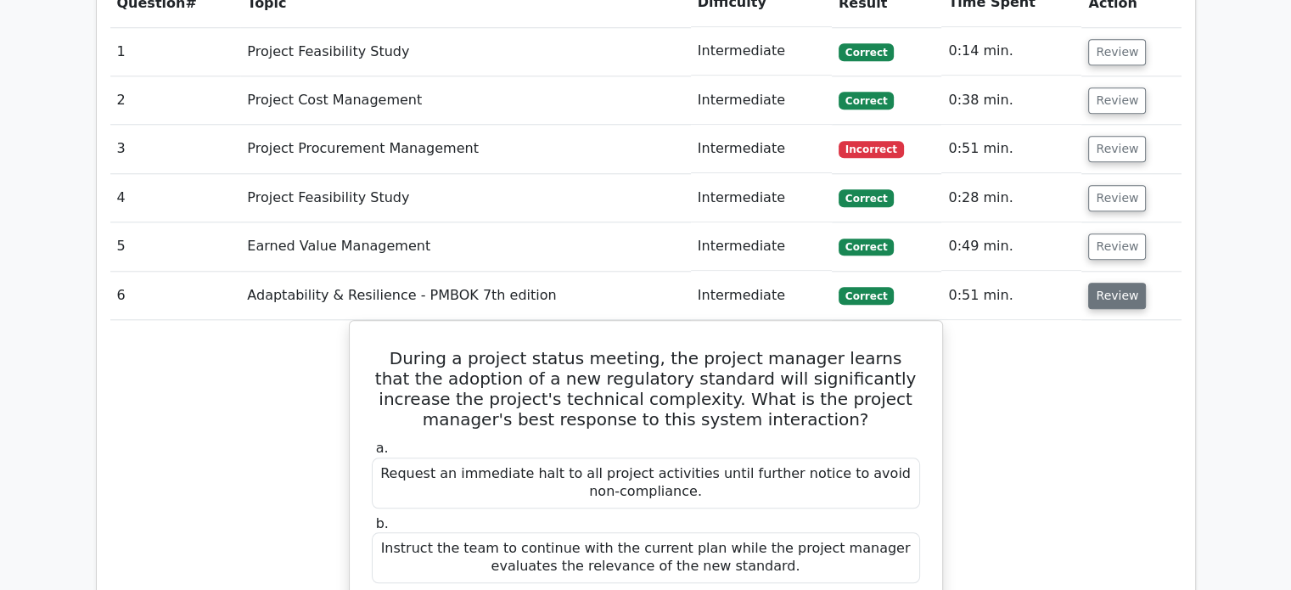
click at [1123, 272] on td "Review" at bounding box center [1130, 296] width 99 height 48
click at [1123, 283] on button "Review" at bounding box center [1117, 296] width 58 height 26
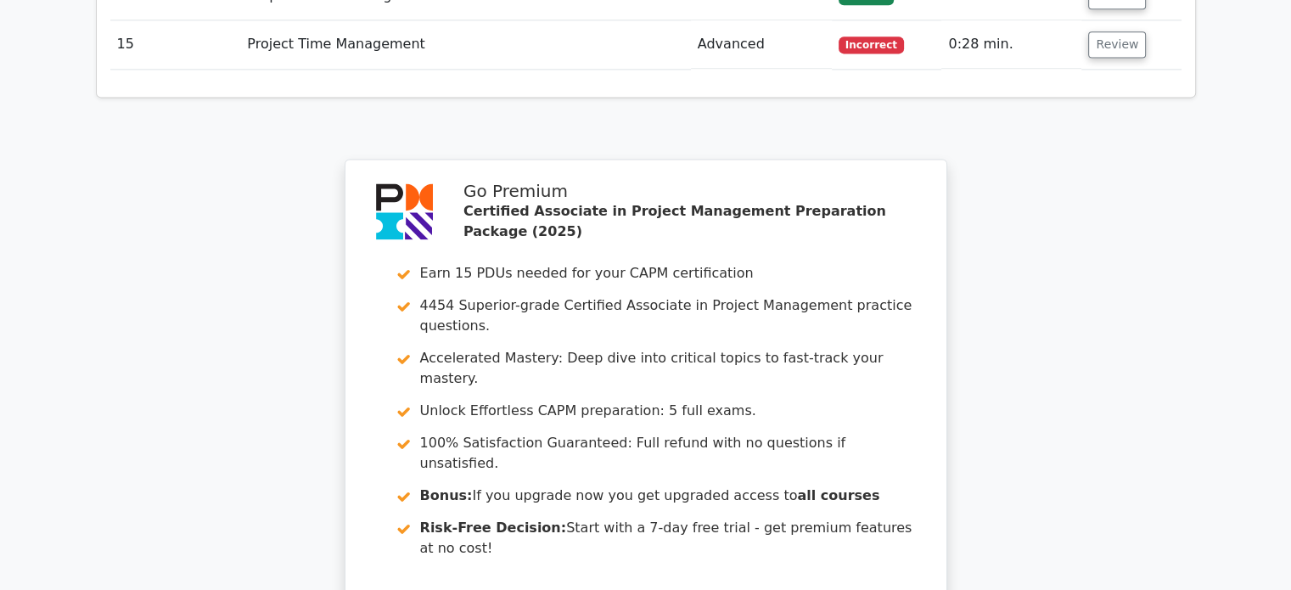
scroll to position [2600, 0]
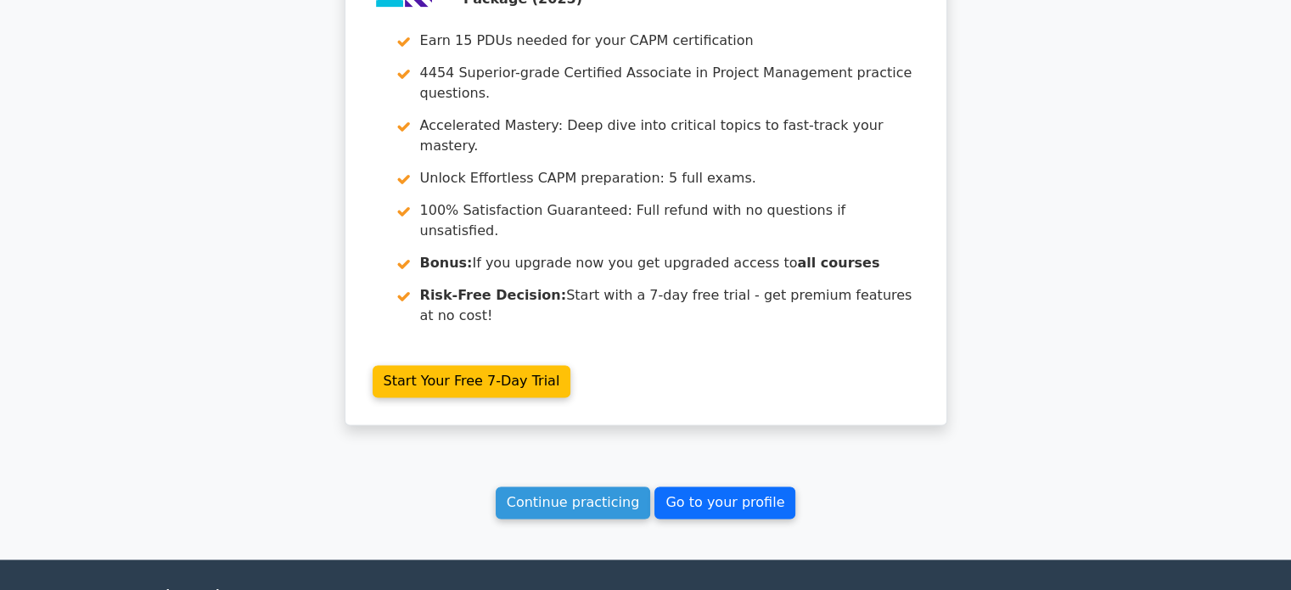
click at [664, 486] on link "Go to your profile" at bounding box center [724, 502] width 141 height 32
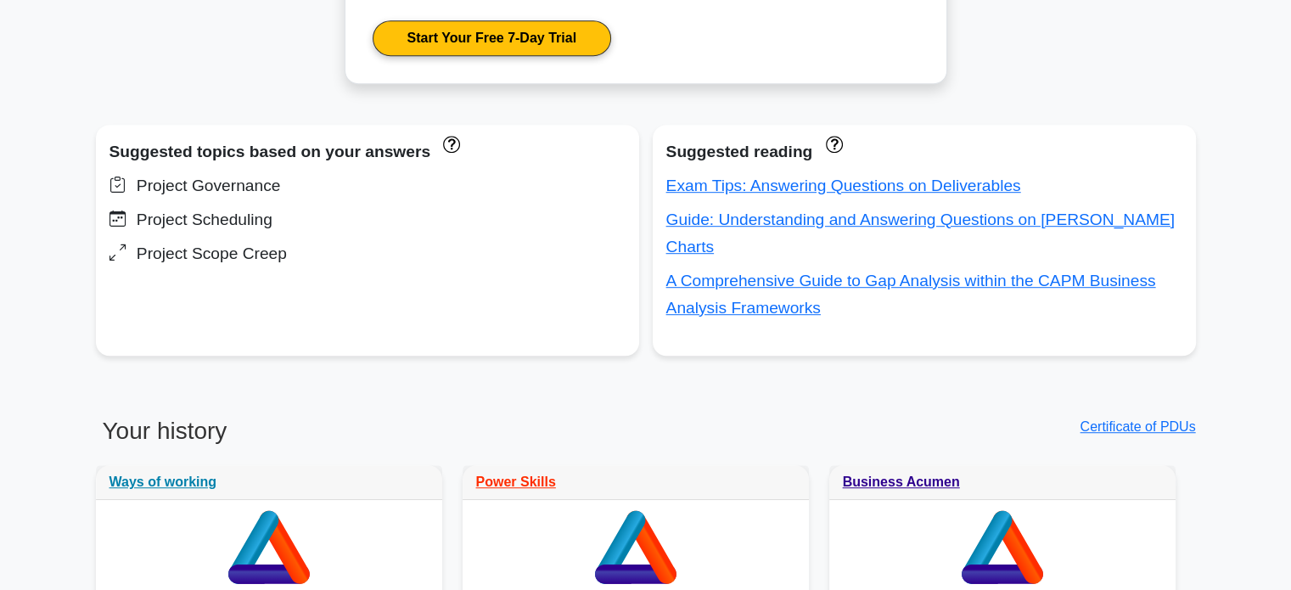
scroll to position [1018, 0]
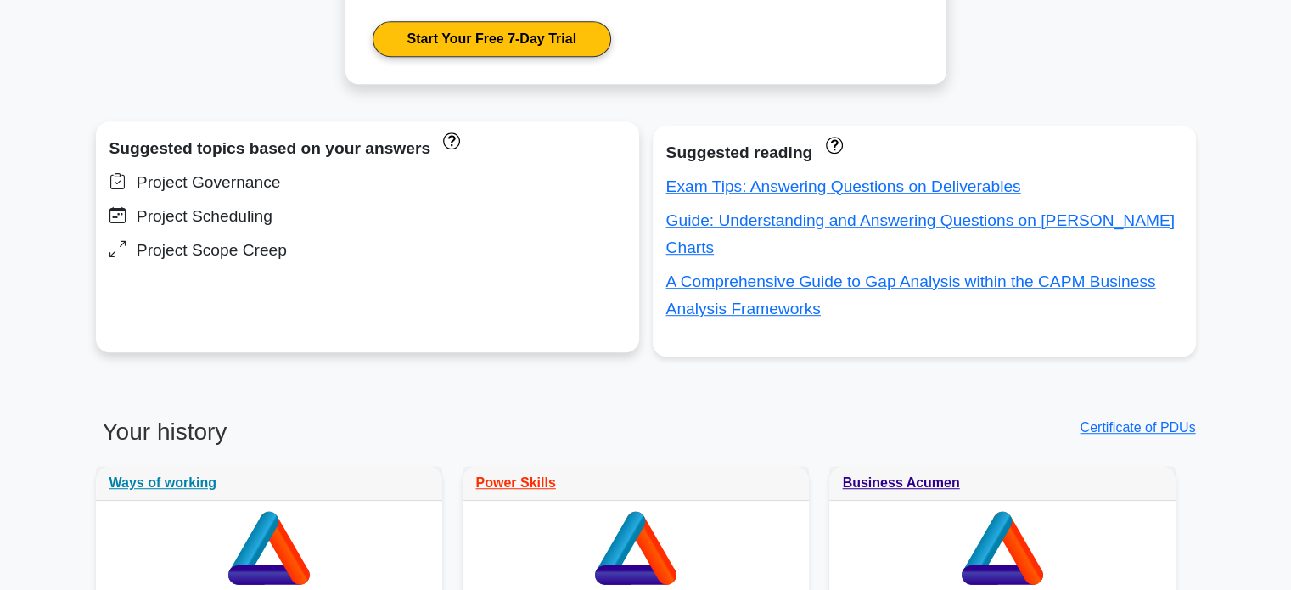
click at [468, 177] on div "Project Governance" at bounding box center [367, 182] width 516 height 27
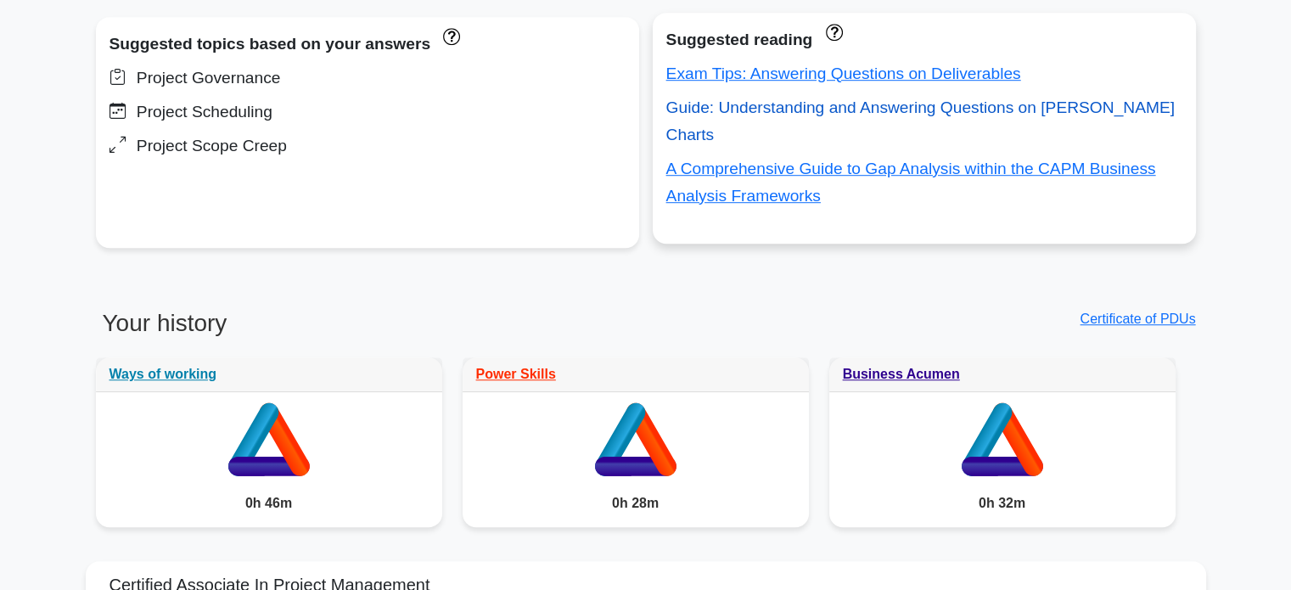
scroll to position [934, 0]
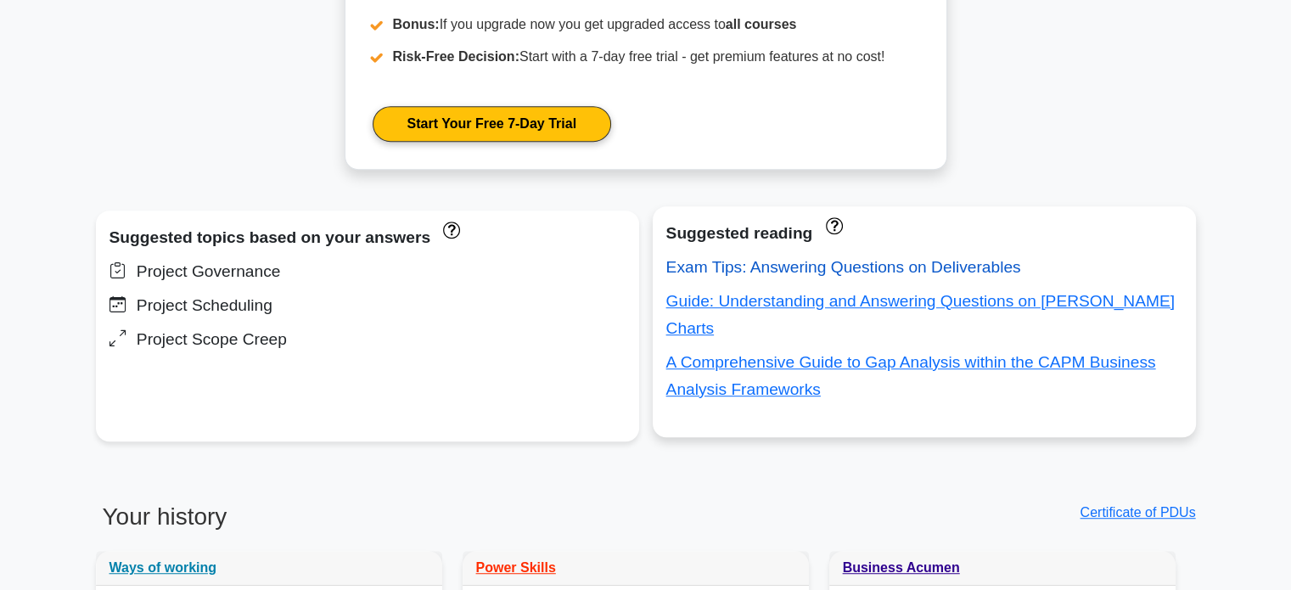
click at [921, 272] on link "Exam Tips: Answering Questions on Deliverables" at bounding box center [843, 267] width 355 height 18
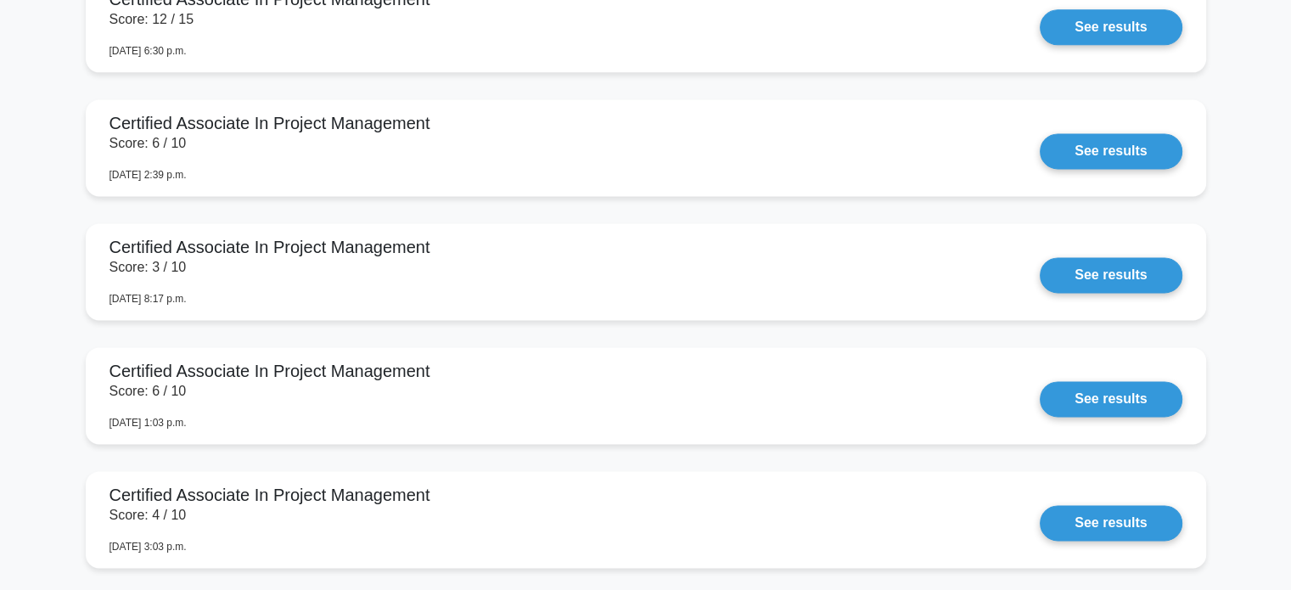
scroll to position [2122, 0]
